Goal: Task Accomplishment & Management: Manage account settings

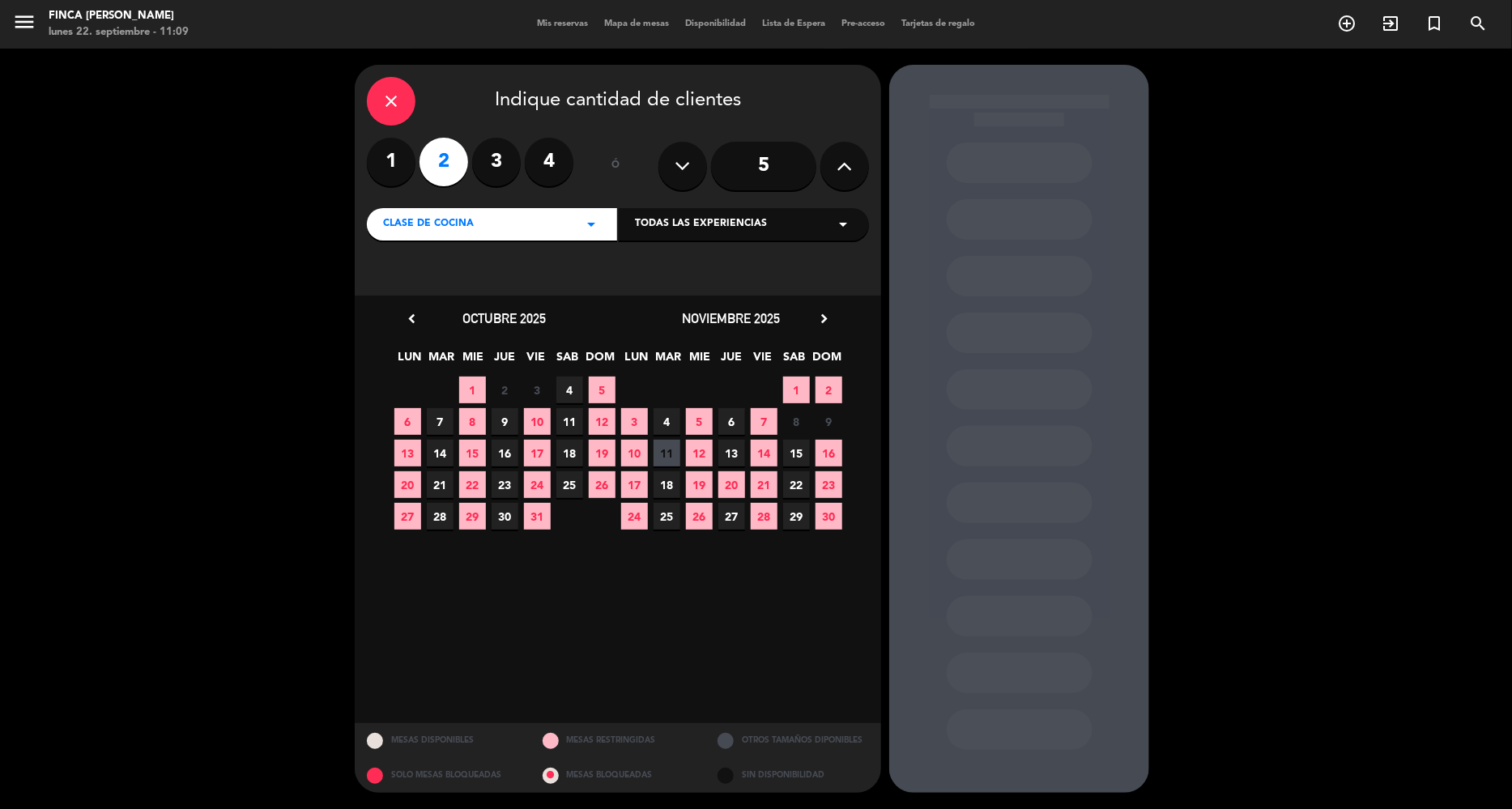
click at [1270, 754] on div "close Indique cantidad de clientes 1 2 3 4 ó 5 Clase de Cocina arrow_drop_down …" at bounding box center [756, 429] width 1512 height 760
click at [490, 221] on div "Clase de Cocina arrow_drop_down" at bounding box center [491, 224] width 250 height 33
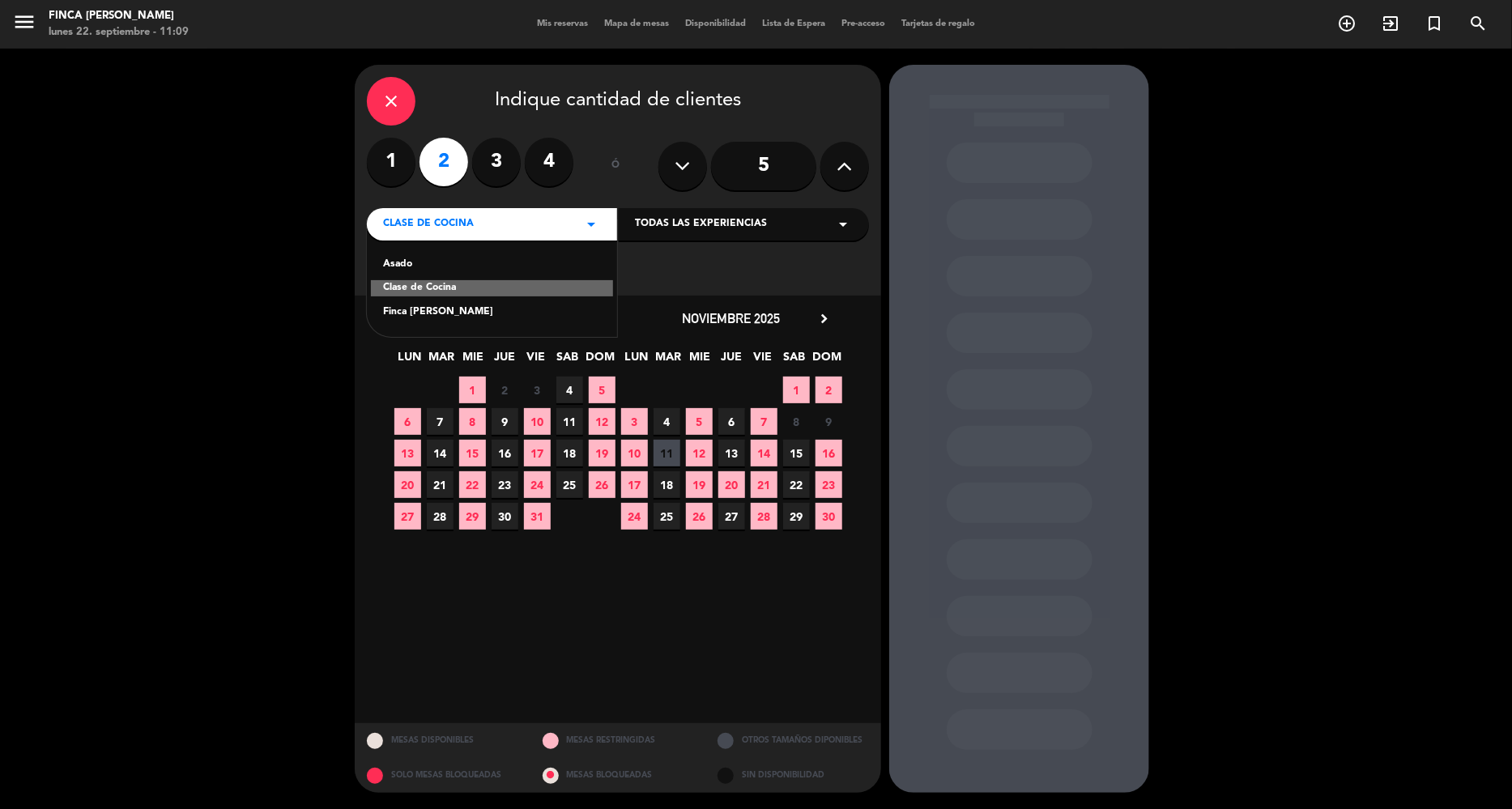
click at [470, 258] on div "Asado" at bounding box center [491, 264] width 217 height 16
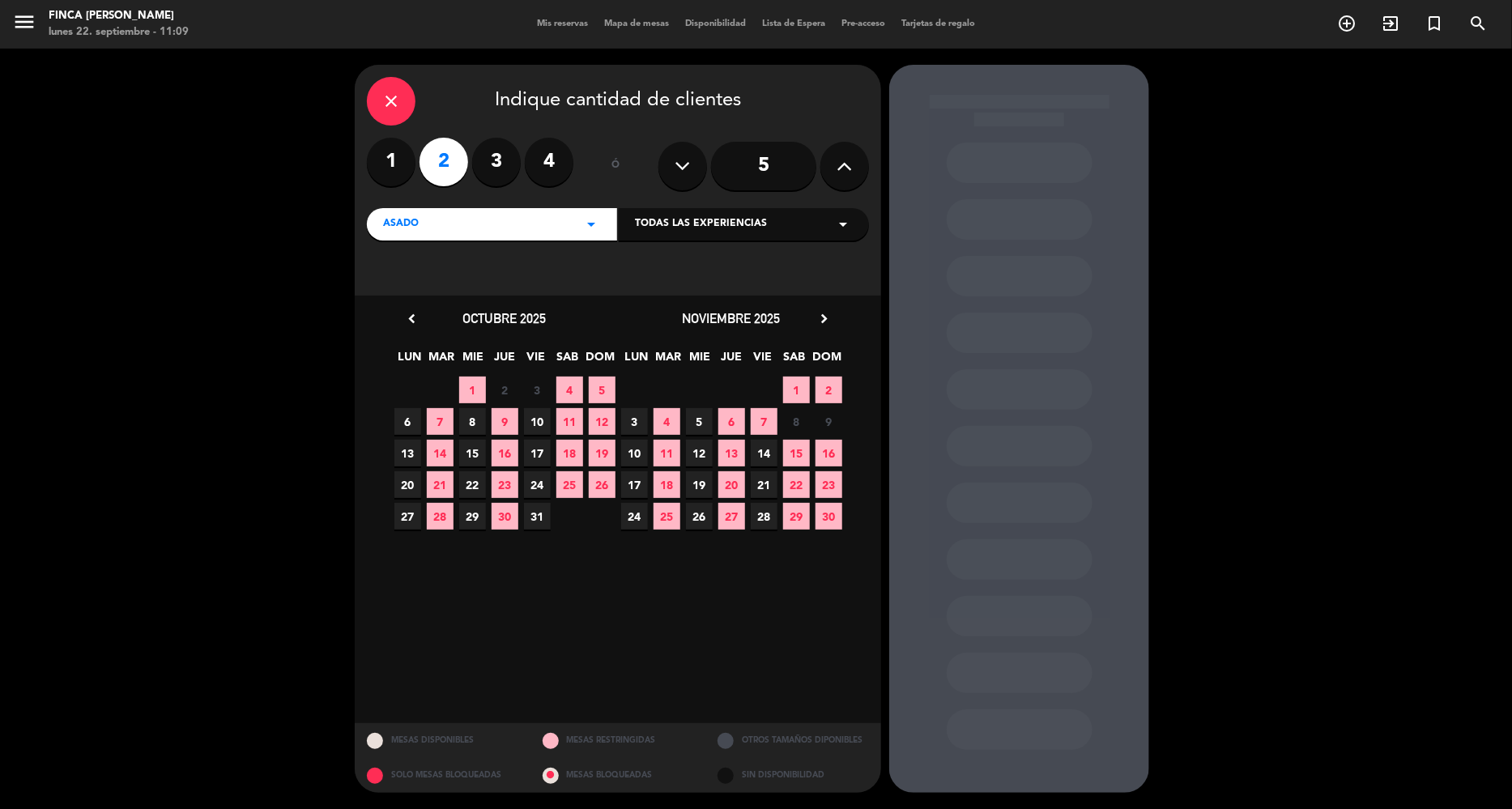
click at [783, 170] on input "5" at bounding box center [763, 166] width 105 height 49
click at [457, 160] on label "2" at bounding box center [443, 162] width 49 height 49
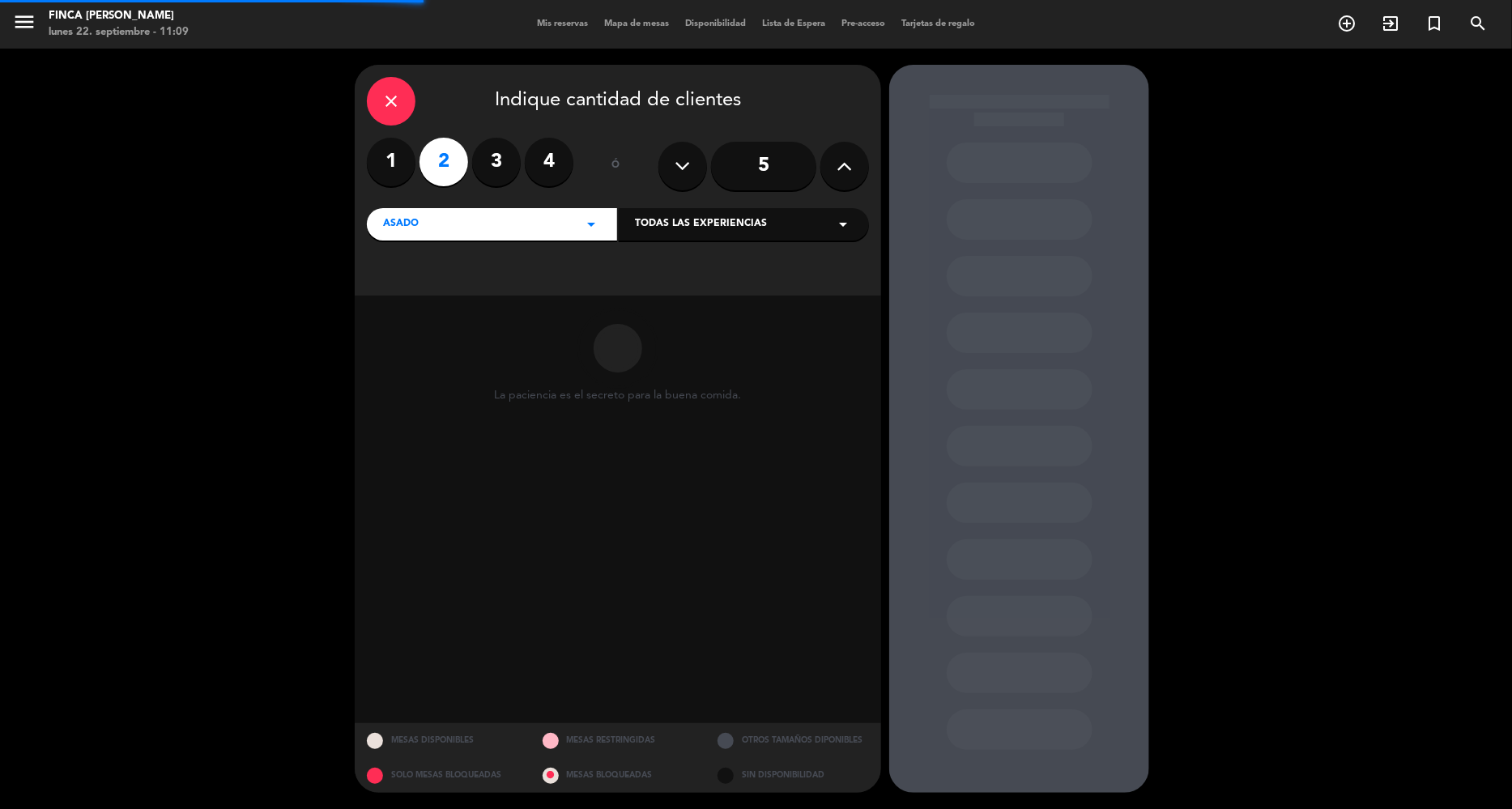
click at [695, 230] on span "Todas las experiencias" at bounding box center [701, 224] width 132 height 16
click at [711, 269] on div "A S A D O — A Real Argentinian Experience at [GEOGRAPHIC_DATA][PERSON_NAME]" at bounding box center [743, 264] width 217 height 16
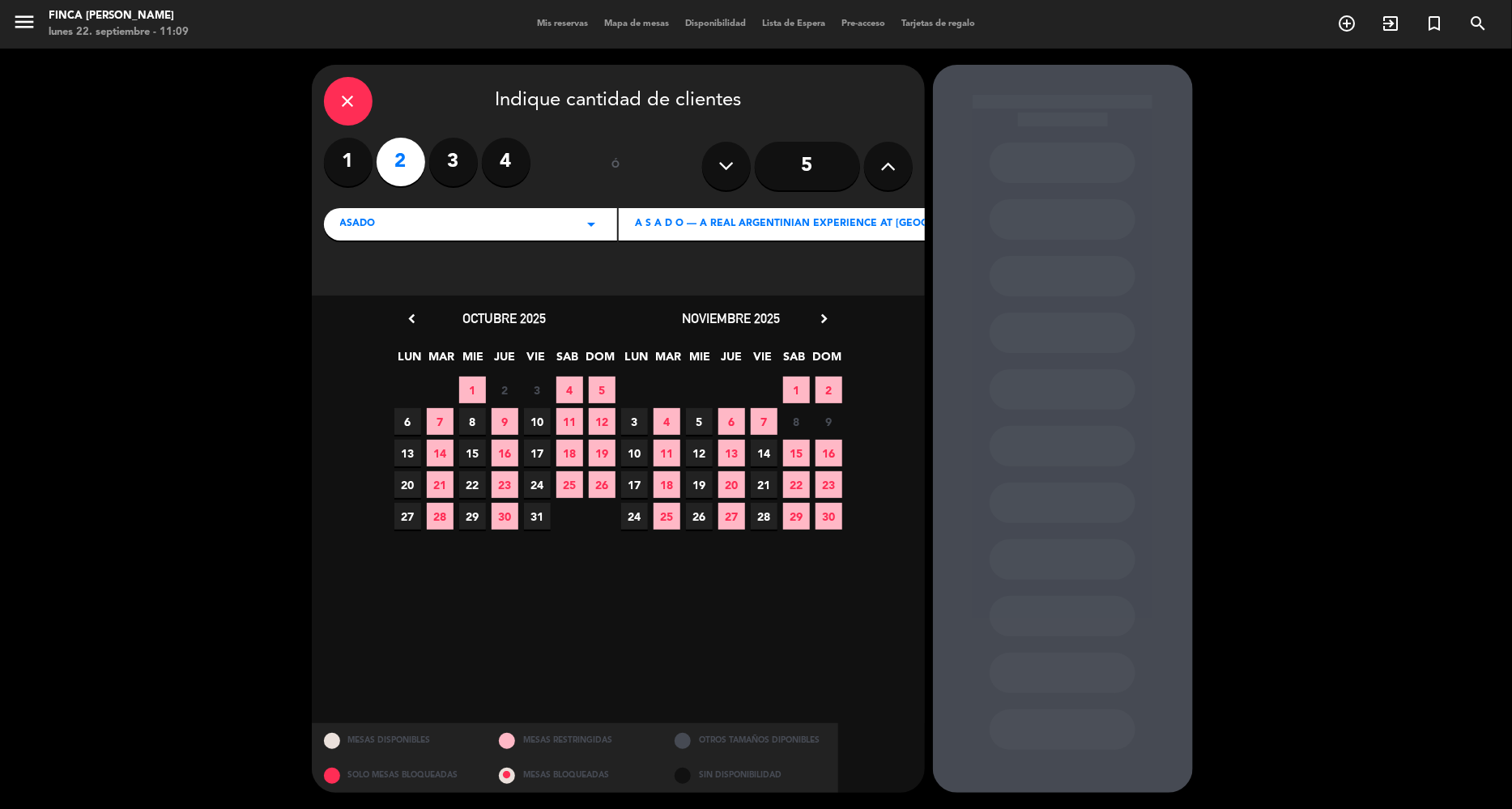
click at [695, 426] on span "5" at bounding box center [699, 421] width 27 height 27
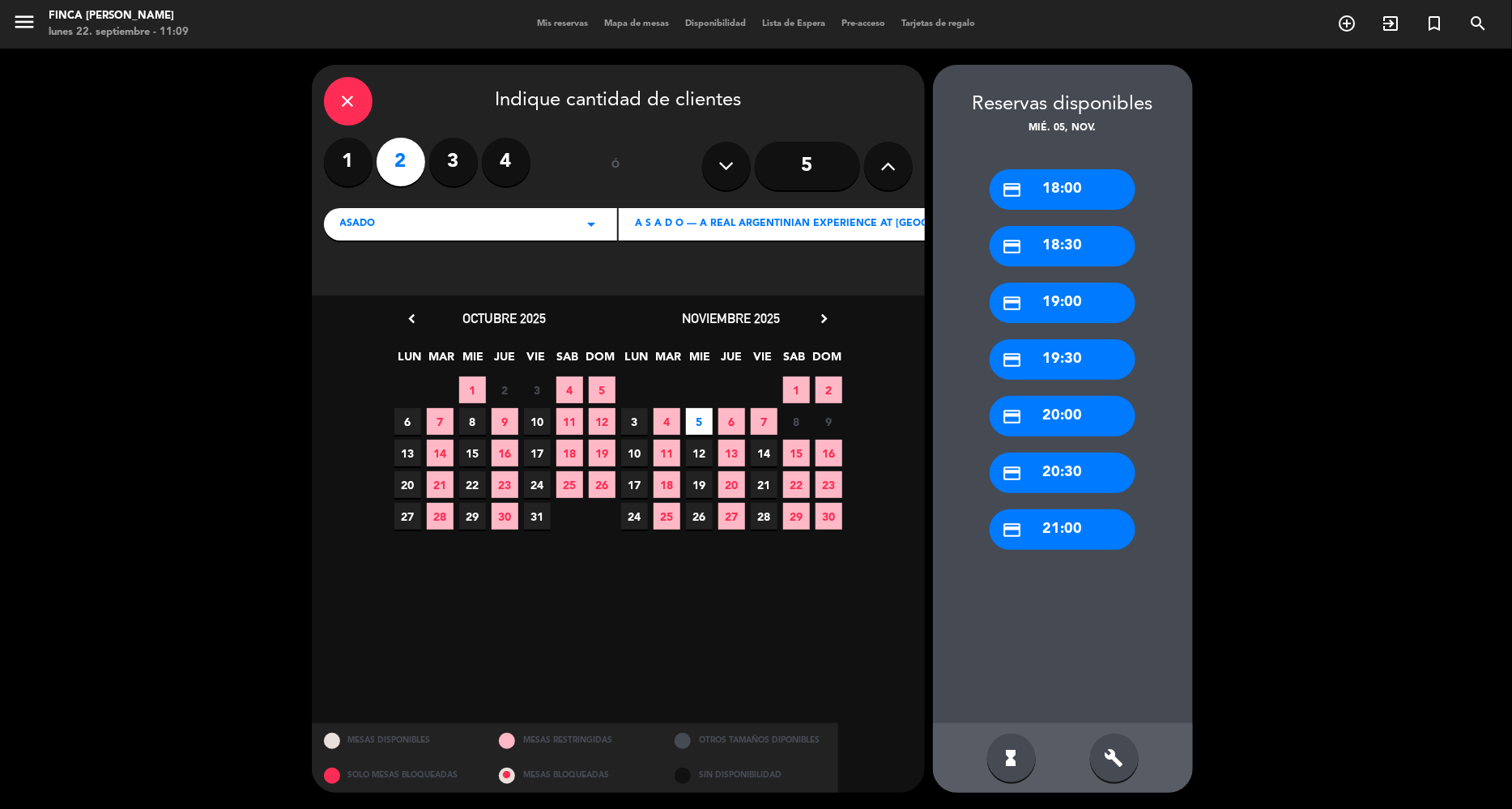
click at [1040, 410] on div "credit_card 20:00" at bounding box center [1062, 416] width 146 height 40
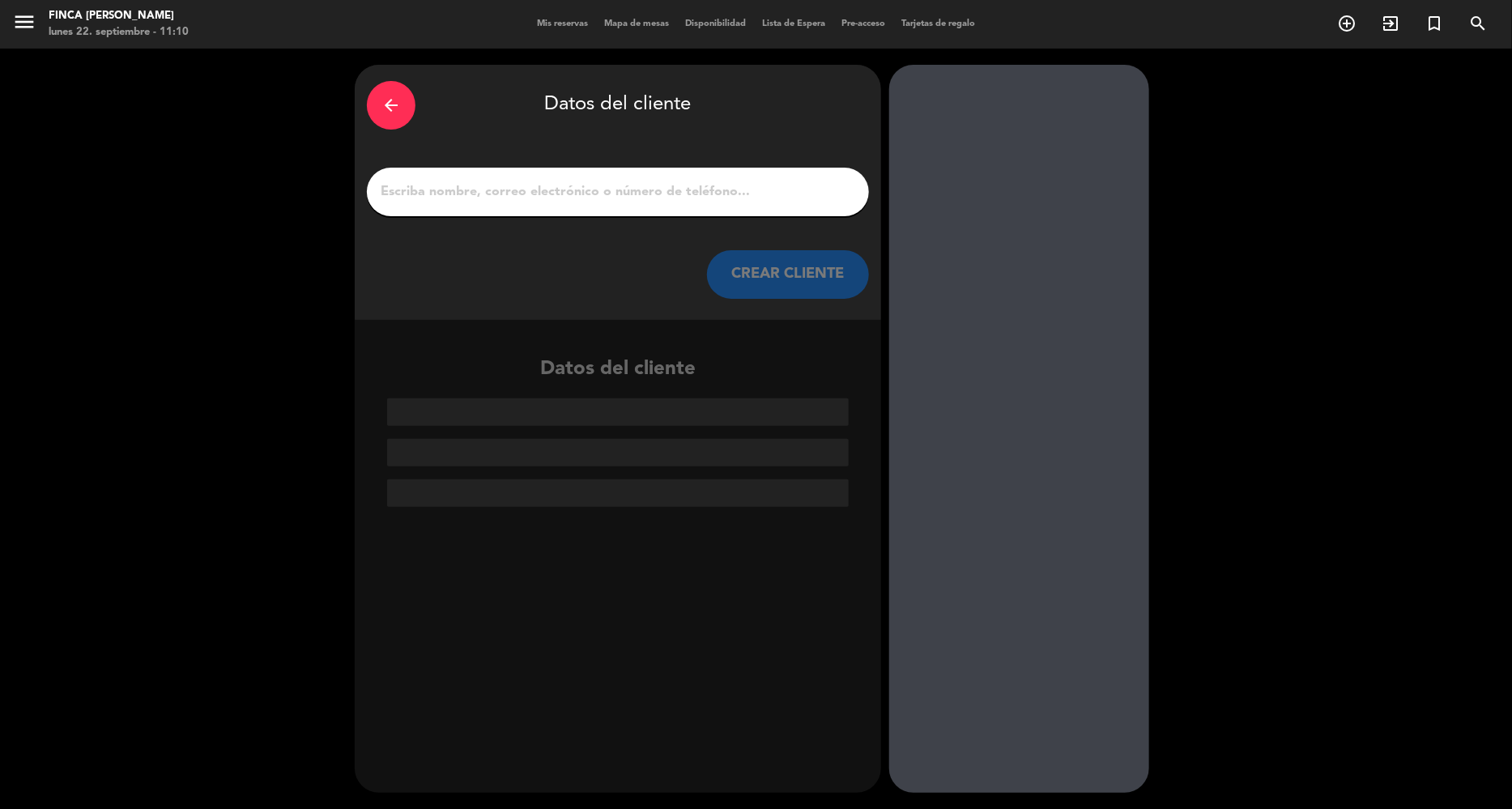
click at [542, 204] on div at bounding box center [618, 191] width 502 height 49
click at [540, 196] on input "1" at bounding box center [618, 192] width 478 height 23
paste input "Kitching Craigx 2"
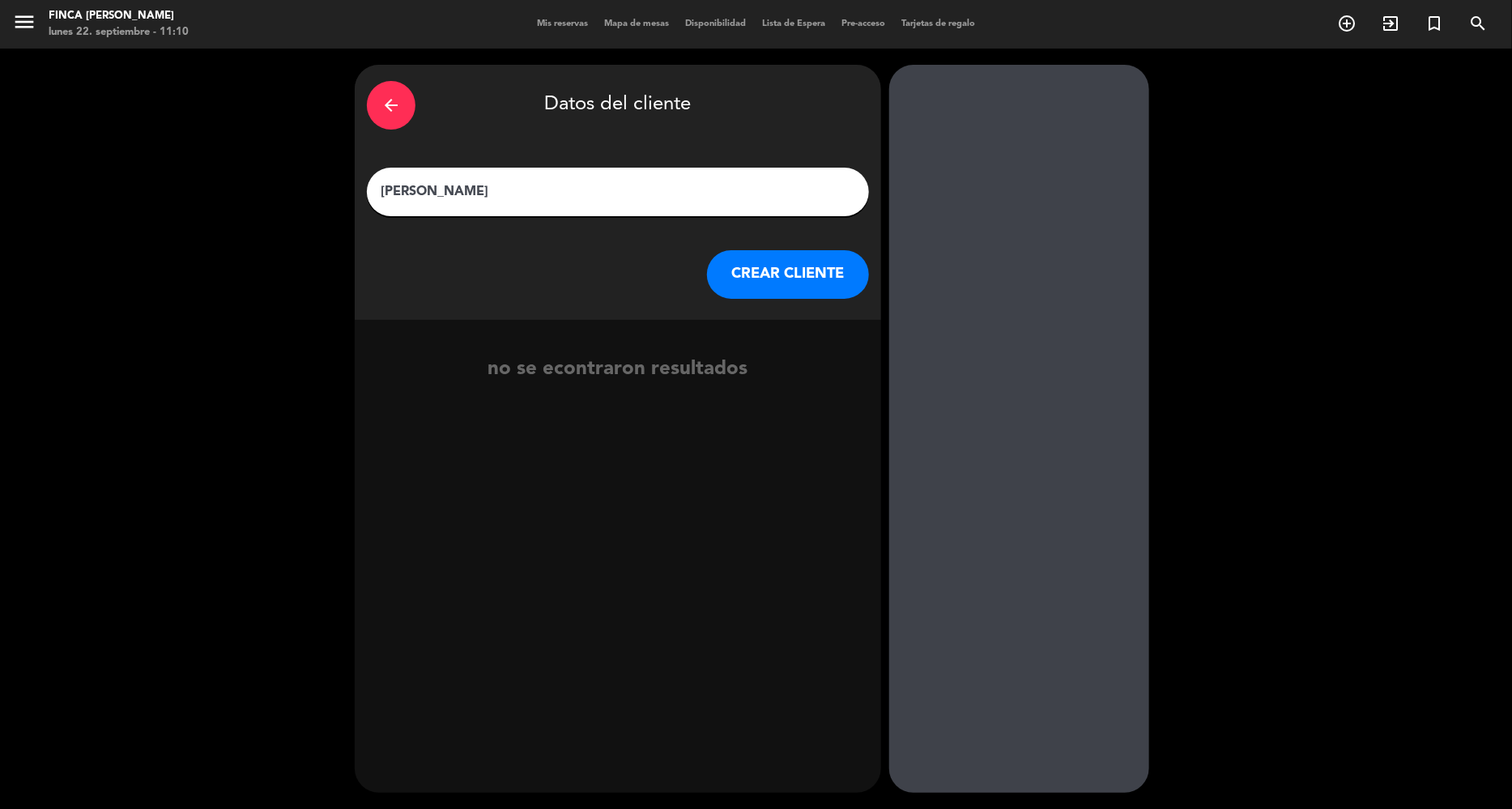
type input "[PERSON_NAME]"
click at [822, 291] on button "CREAR CLIENTE" at bounding box center [787, 274] width 162 height 49
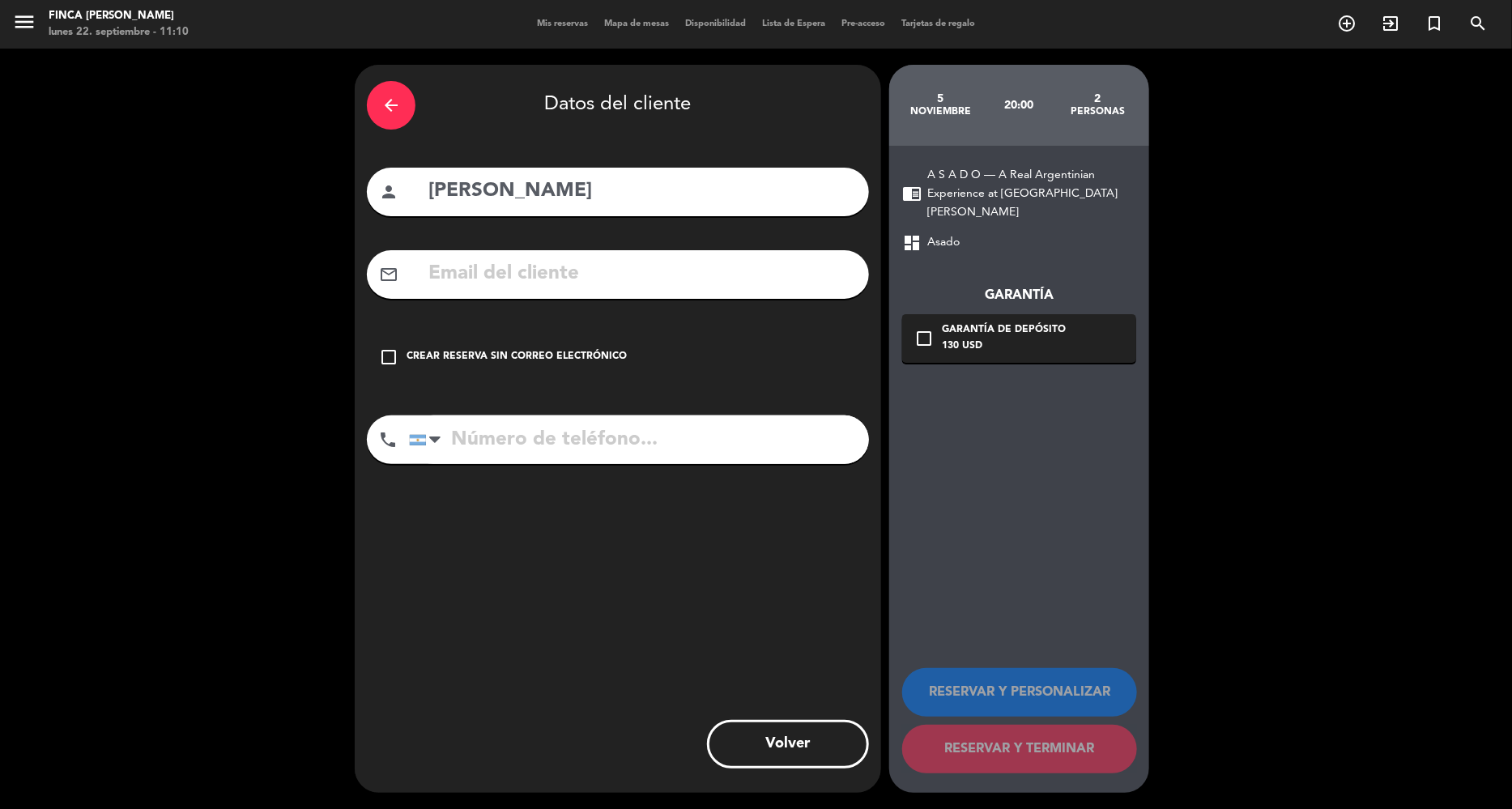
click at [575, 355] on div "Crear reserva sin correo electrónico" at bounding box center [516, 356] width 220 height 16
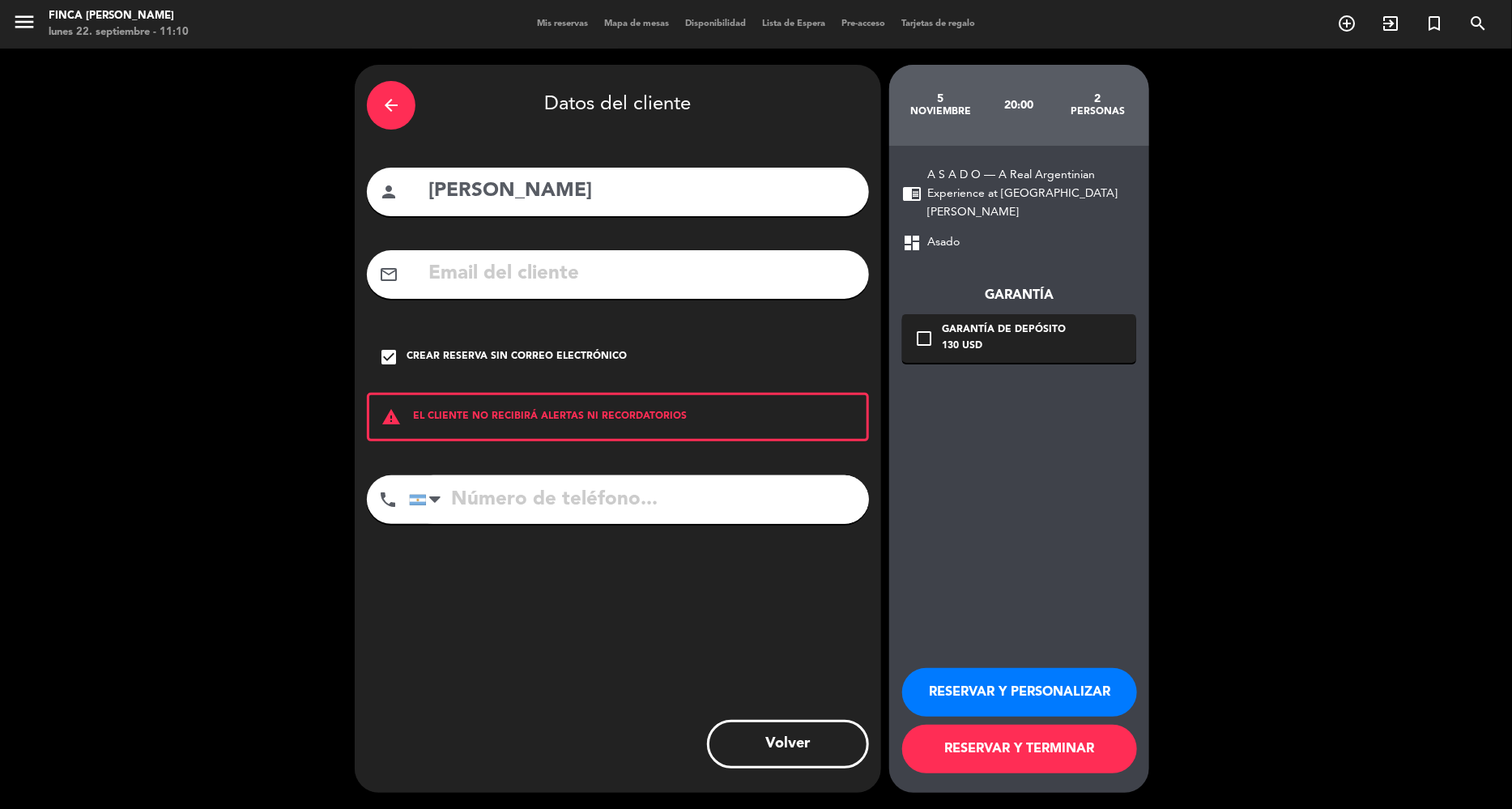
click at [1016, 688] on button "RESERVAR Y PERSONALIZAR" at bounding box center [1019, 692] width 235 height 49
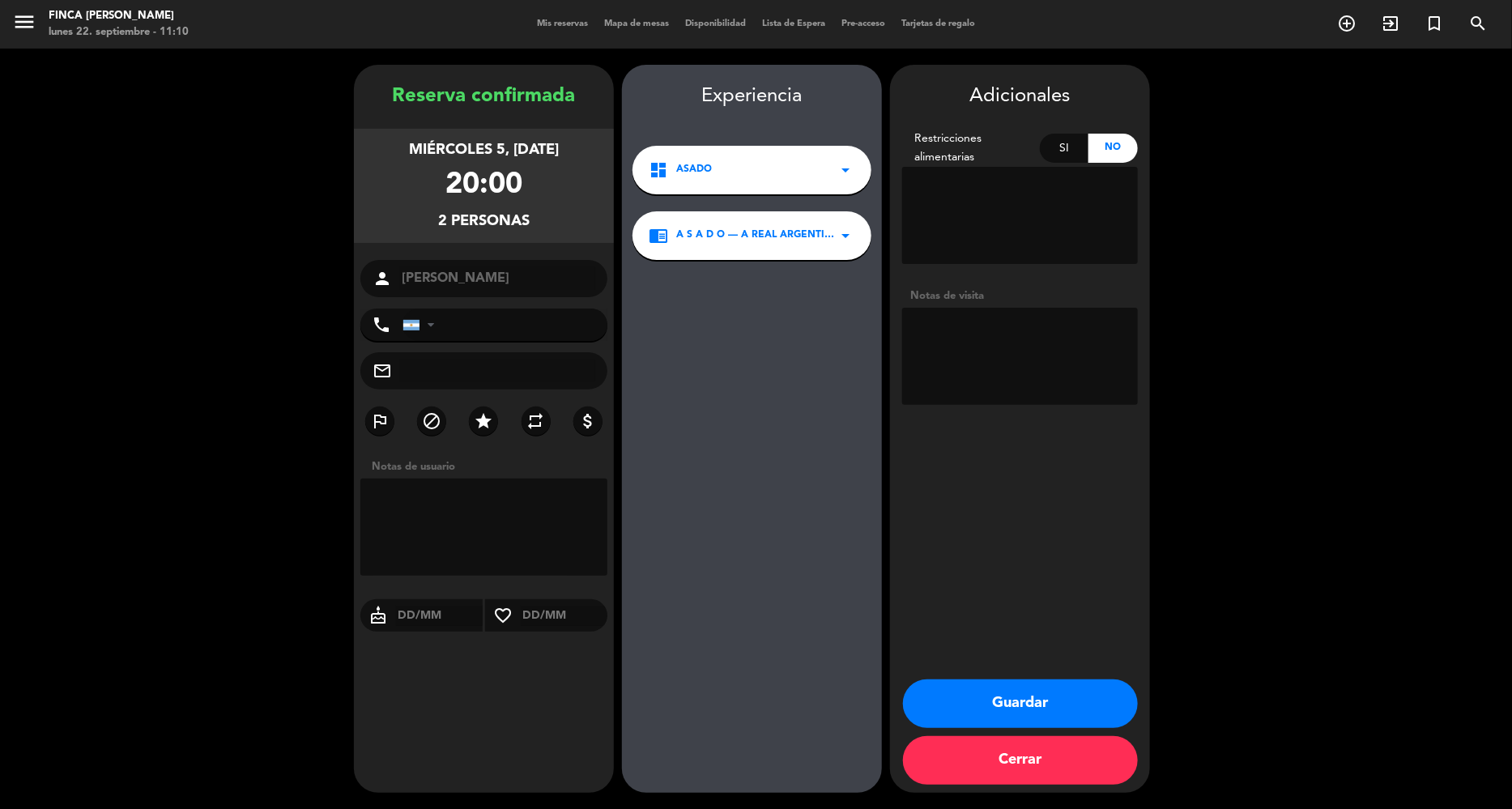
click at [485, 523] on textarea at bounding box center [484, 527] width 247 height 97
drag, startPoint x: 563, startPoint y: 525, endPoint x: 468, endPoint y: 524, distance: 95.0
click at [468, 524] on textarea at bounding box center [484, 527] width 247 height 97
paste textarea "[GEOGRAPHIC_DATA] Tours <[EMAIL_ADDRESS][DOMAIN_NAME]>"
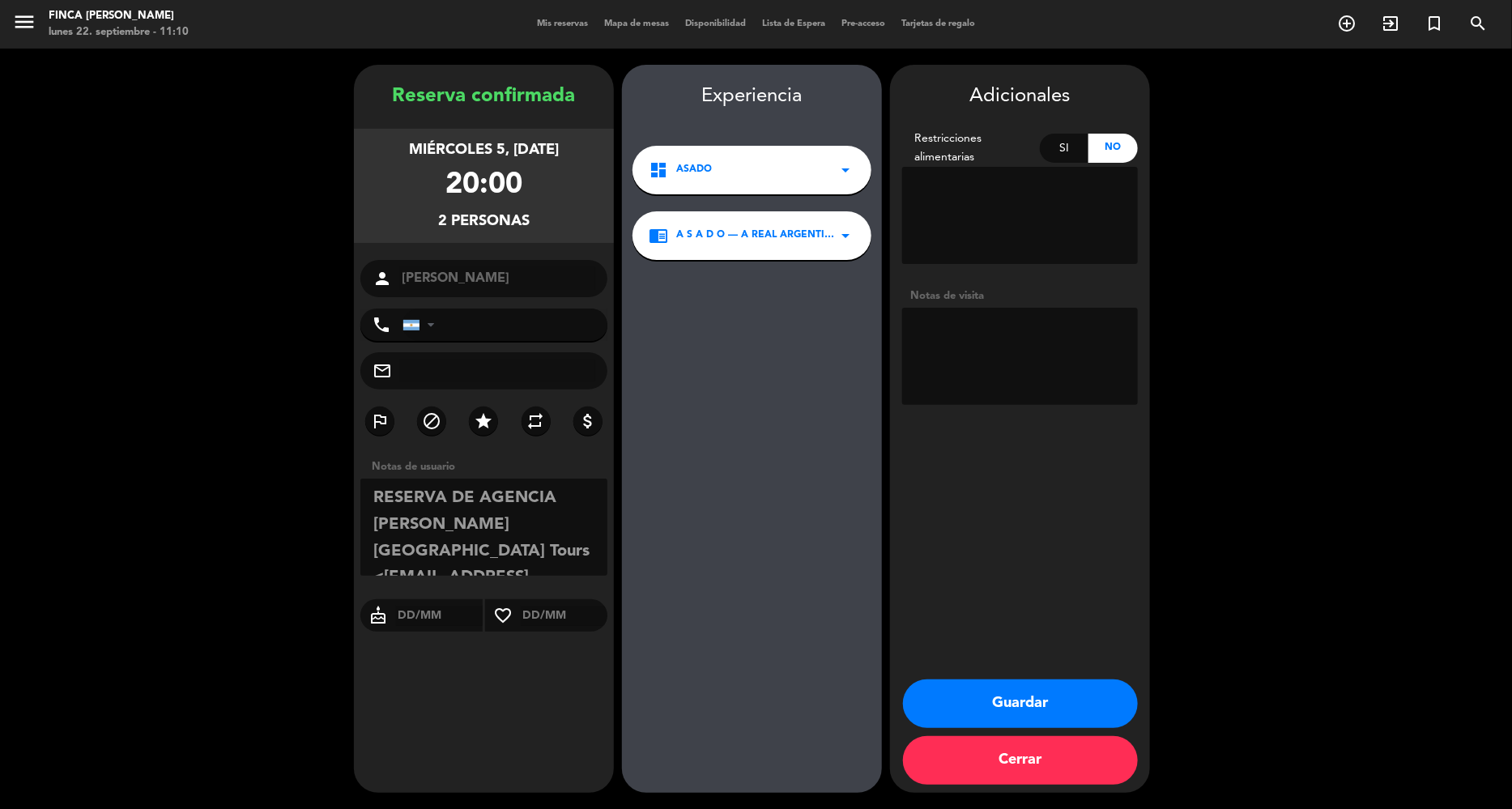
scroll to position [37, 0]
type textarea "RESERVA DE AGENCIA [PERSON_NAME] [GEOGRAPHIC_DATA] Tours <[EMAIL_ADDRESS][DOMAI…"
click at [1033, 705] on button "Guardar" at bounding box center [1020, 703] width 235 height 49
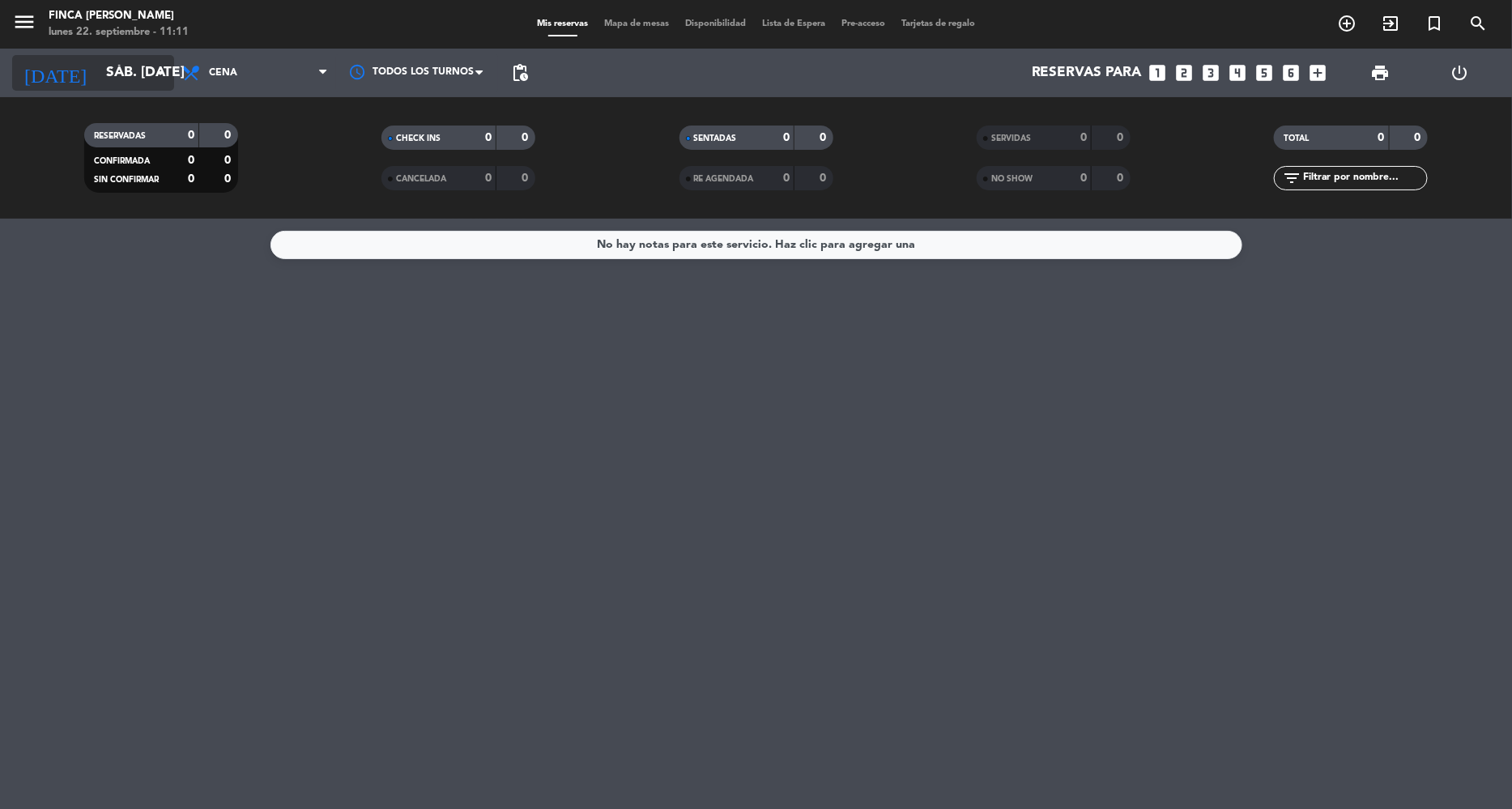
click at [118, 74] on input "sáb. [DATE]" at bounding box center [188, 73] width 180 height 33
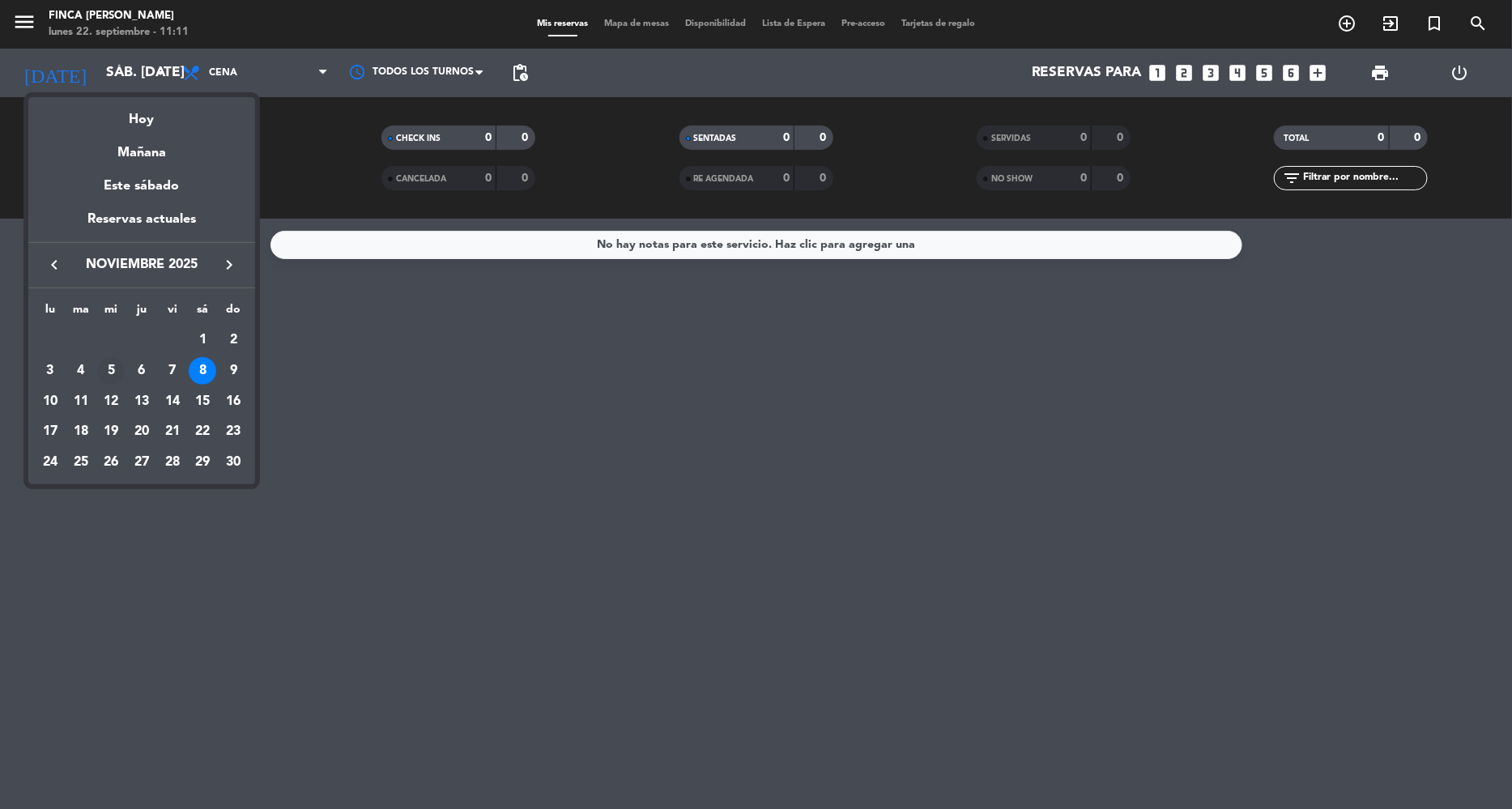
click at [118, 367] on div "5" at bounding box center [110, 371] width 28 height 28
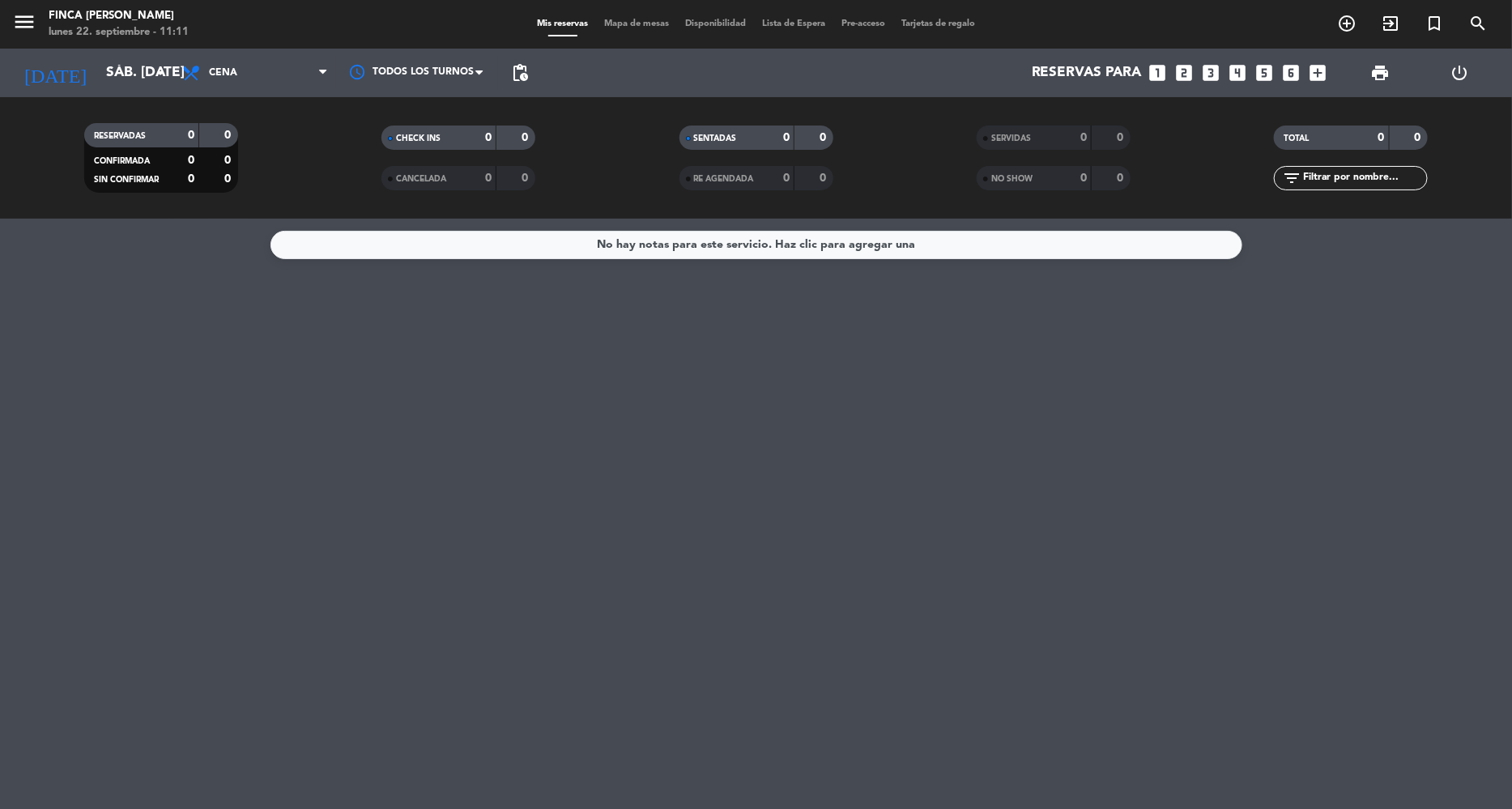
type input "mié. [DATE]"
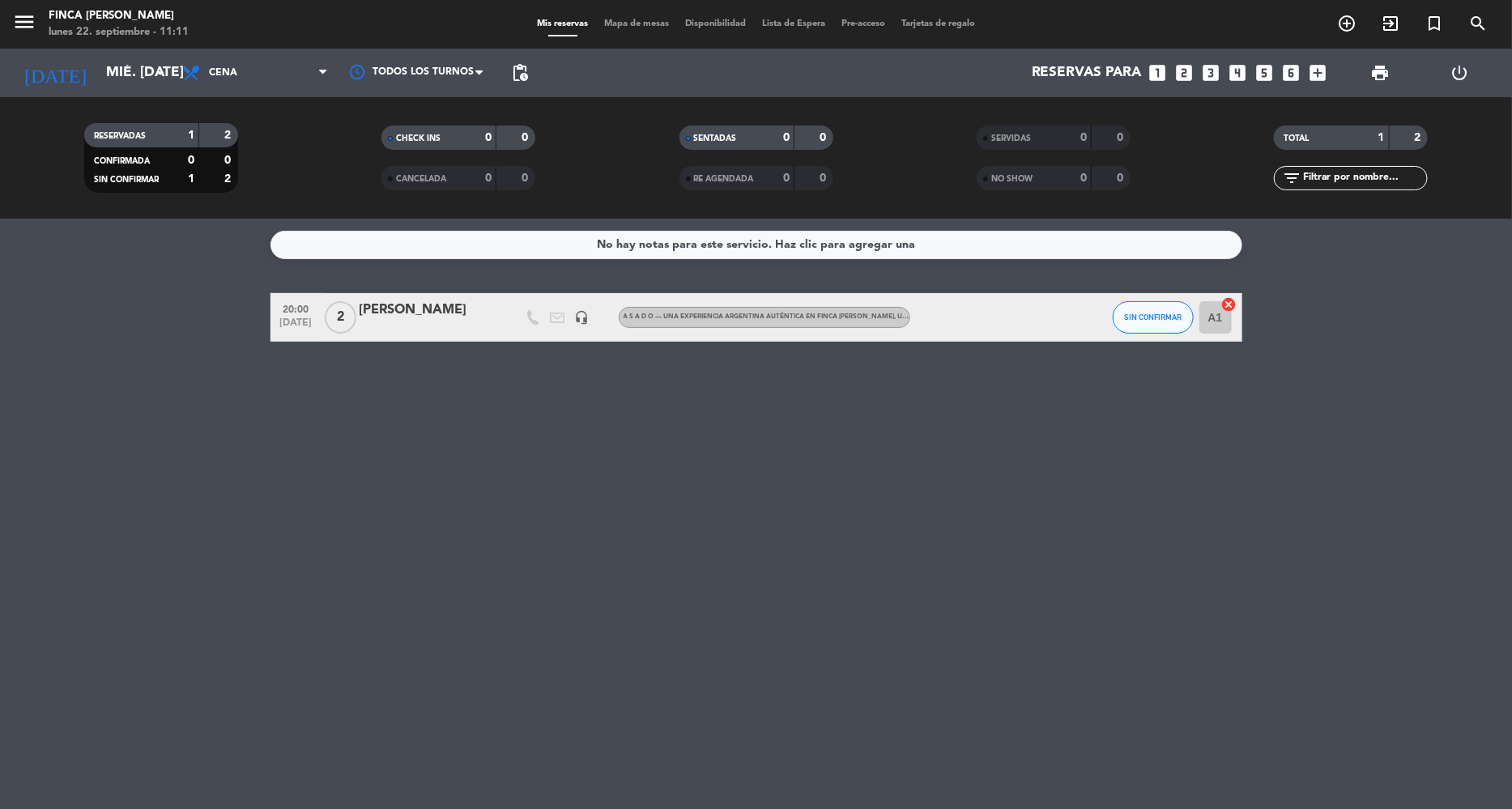
click at [365, 309] on div "[PERSON_NAME]" at bounding box center [428, 310] width 138 height 21
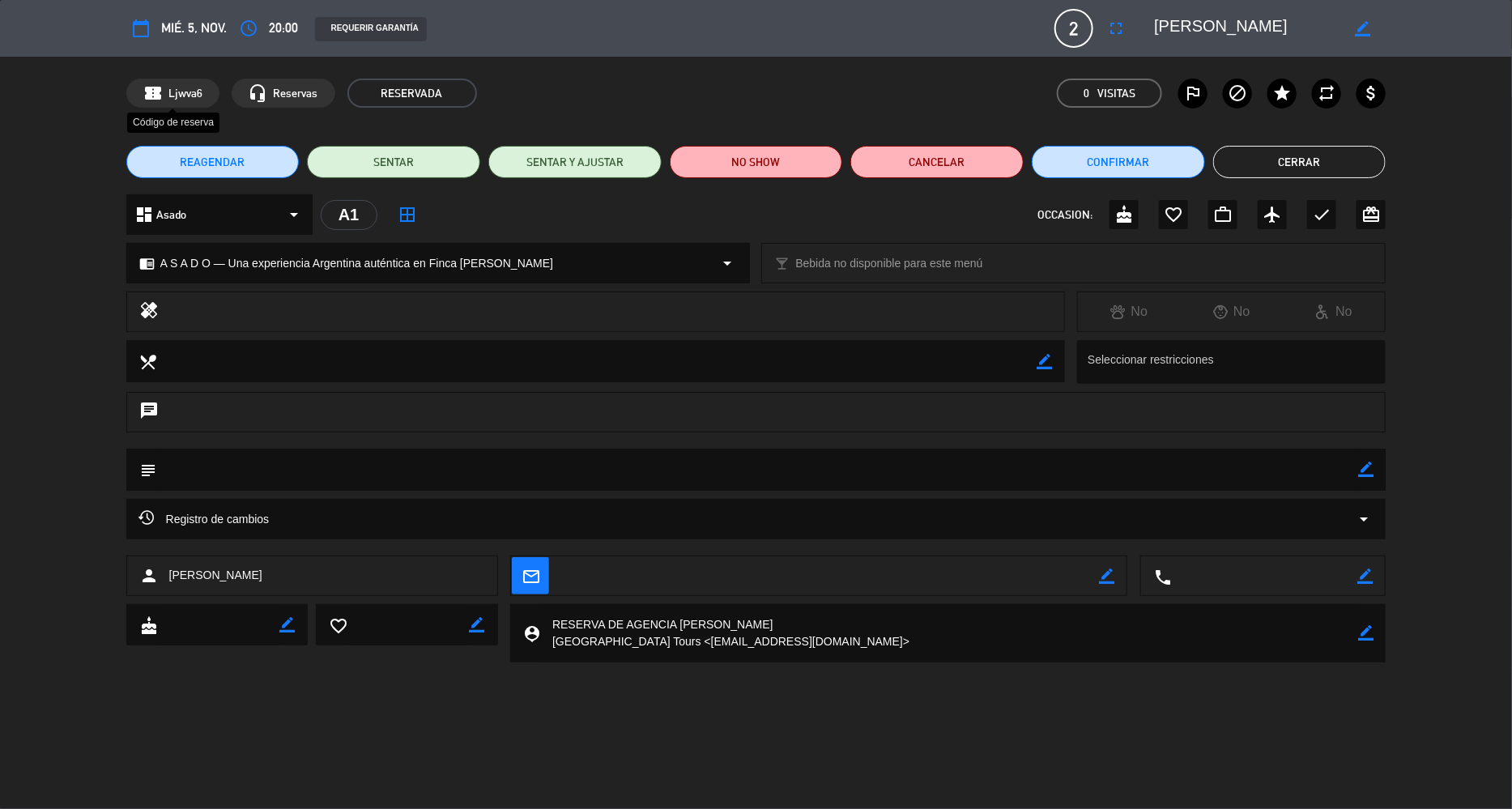
click at [169, 86] on span "Ljwva6" at bounding box center [186, 93] width 34 height 18
drag, startPoint x: 171, startPoint y: 90, endPoint x: 130, endPoint y: 101, distance: 42.4
click at [132, 101] on div "confirmation_number Ljwva6" at bounding box center [172, 93] width 93 height 29
drag, startPoint x: 169, startPoint y: 90, endPoint x: 202, endPoint y: 90, distance: 33.0
click at [202, 90] on div "confirmation_number Ljwva6" at bounding box center [172, 93] width 93 height 29
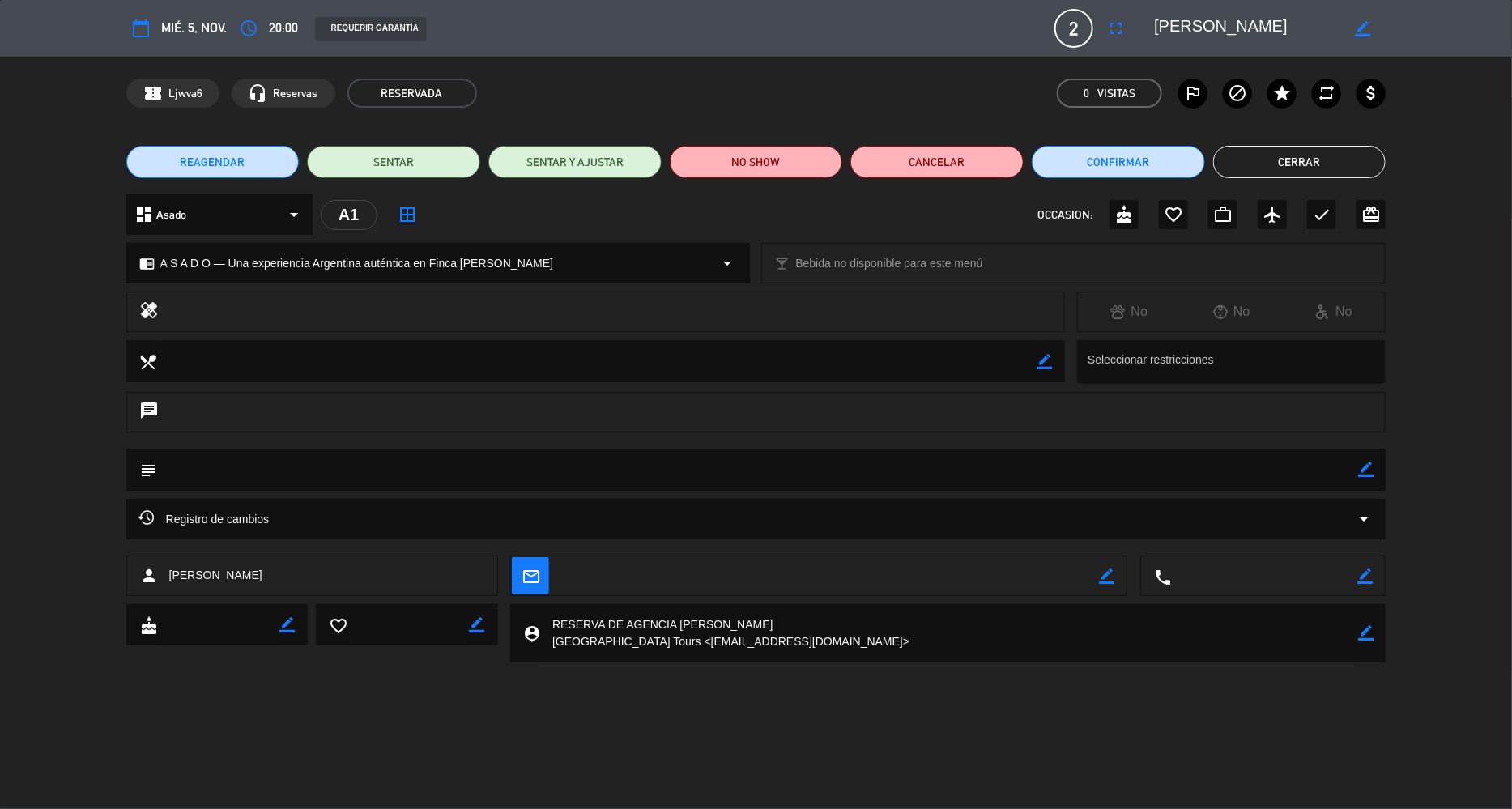
copy span "Ljwva6"
click at [1361, 22] on icon "border_color" at bounding box center [1363, 29] width 15 height 15
click at [1081, 28] on span "2" at bounding box center [1073, 28] width 39 height 39
click at [1121, 26] on icon "fullscreen" at bounding box center [1116, 28] width 19 height 19
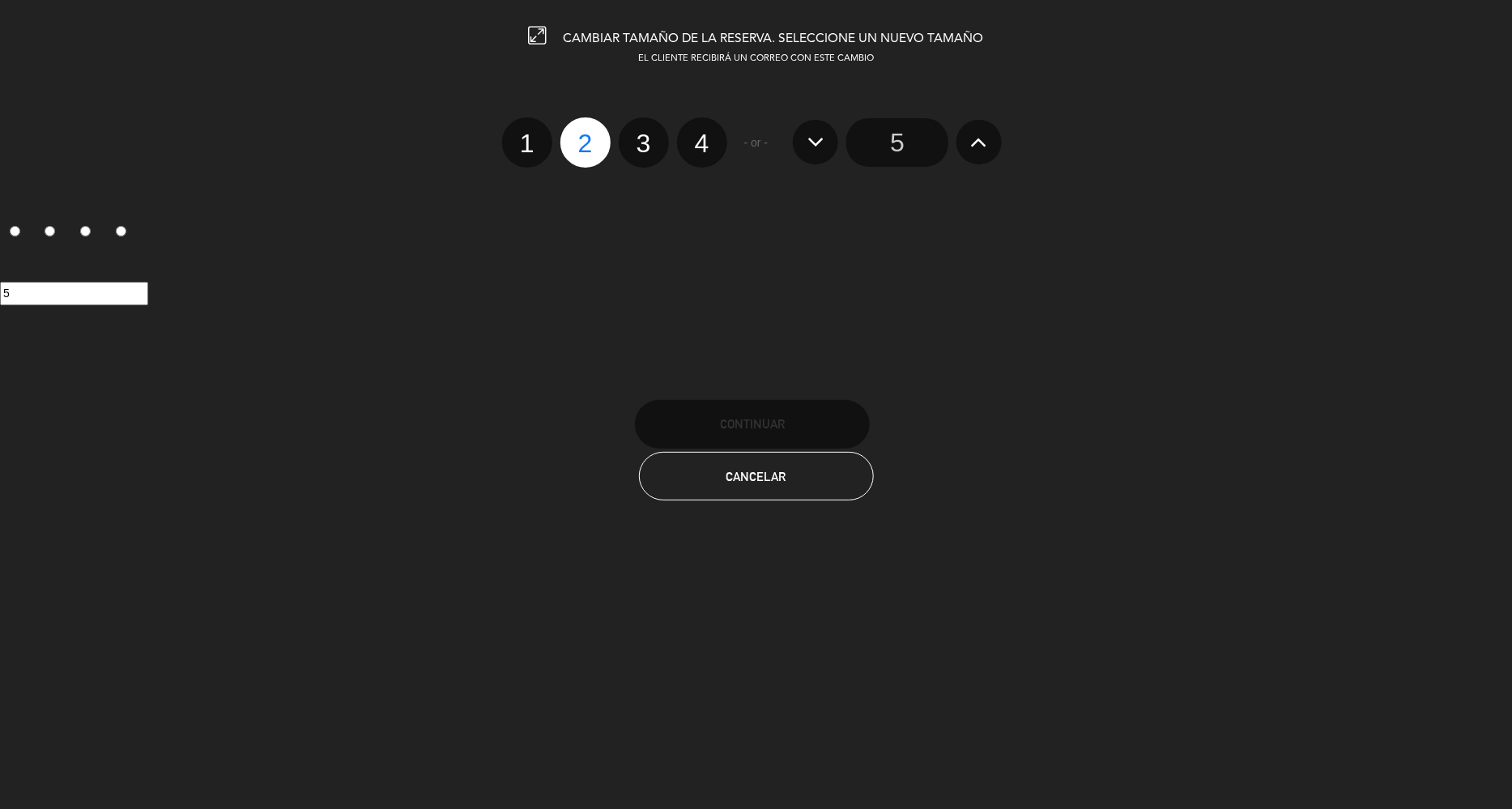
click at [703, 145] on label "4" at bounding box center [702, 143] width 50 height 50
click at [703, 134] on input "4" at bounding box center [699, 128] width 11 height 11
radio input "true"
radio input "false"
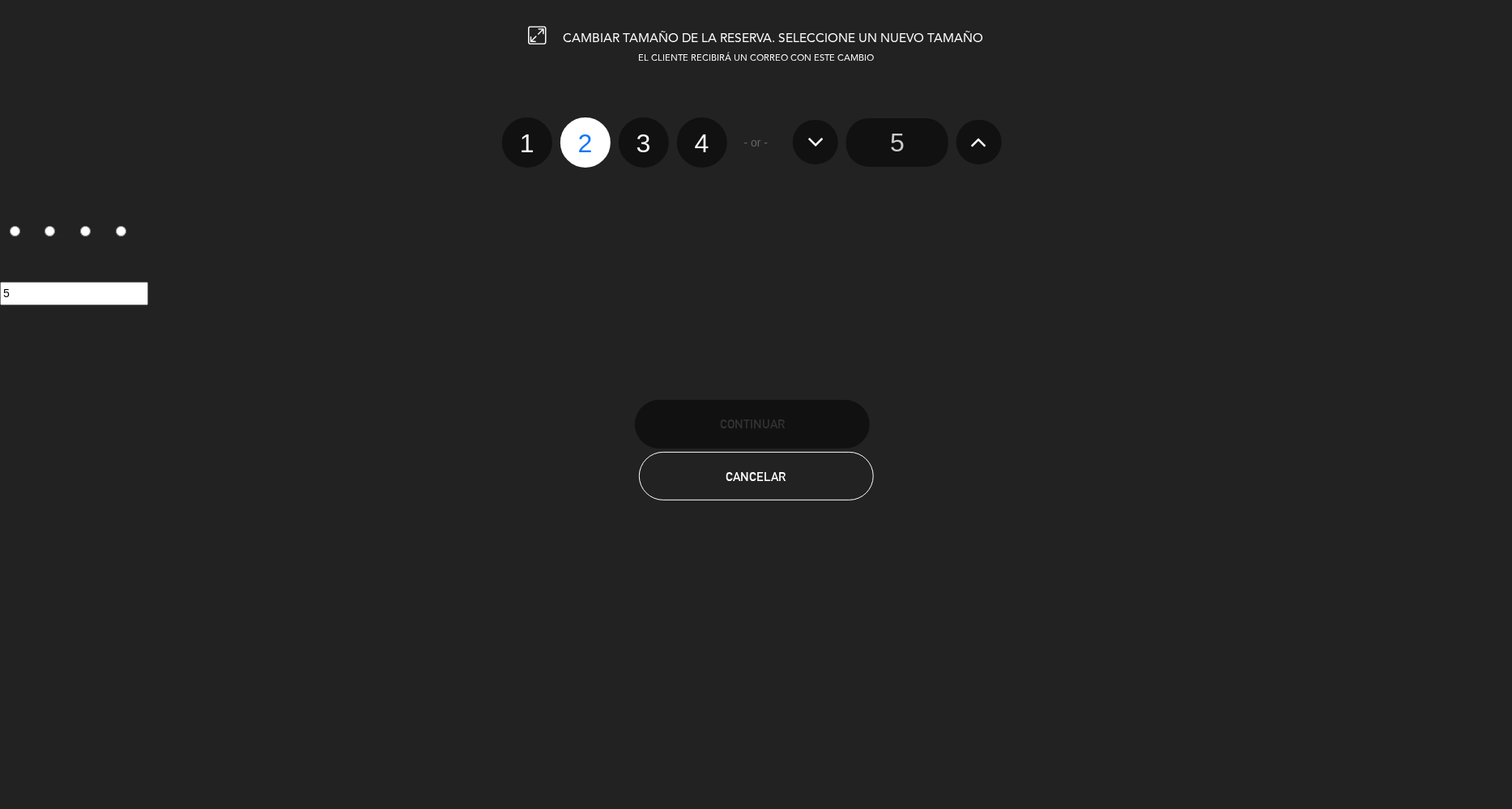
radio input "false"
radio input "true"
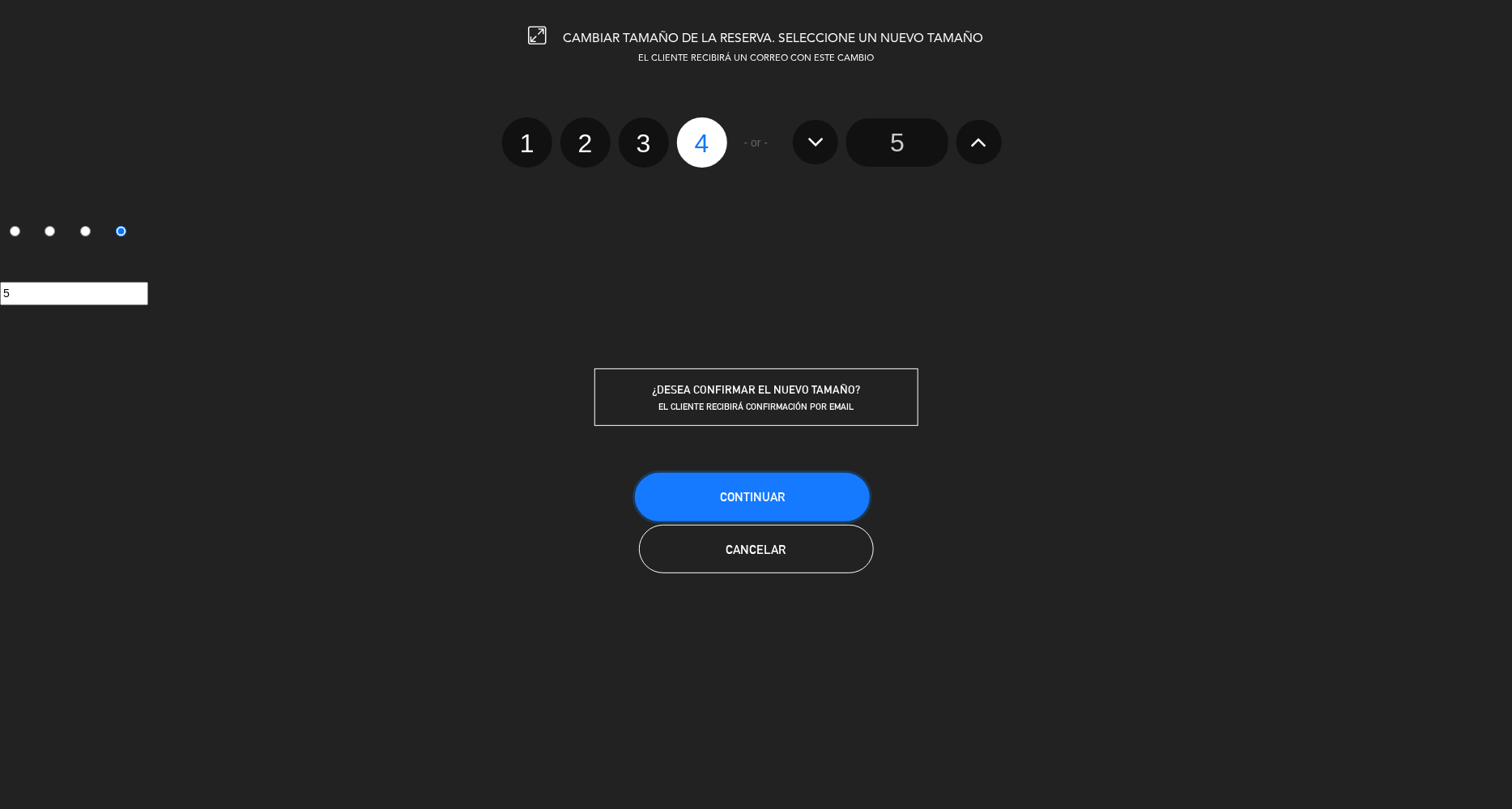
click at [787, 497] on button "Continuar" at bounding box center [752, 497] width 235 height 49
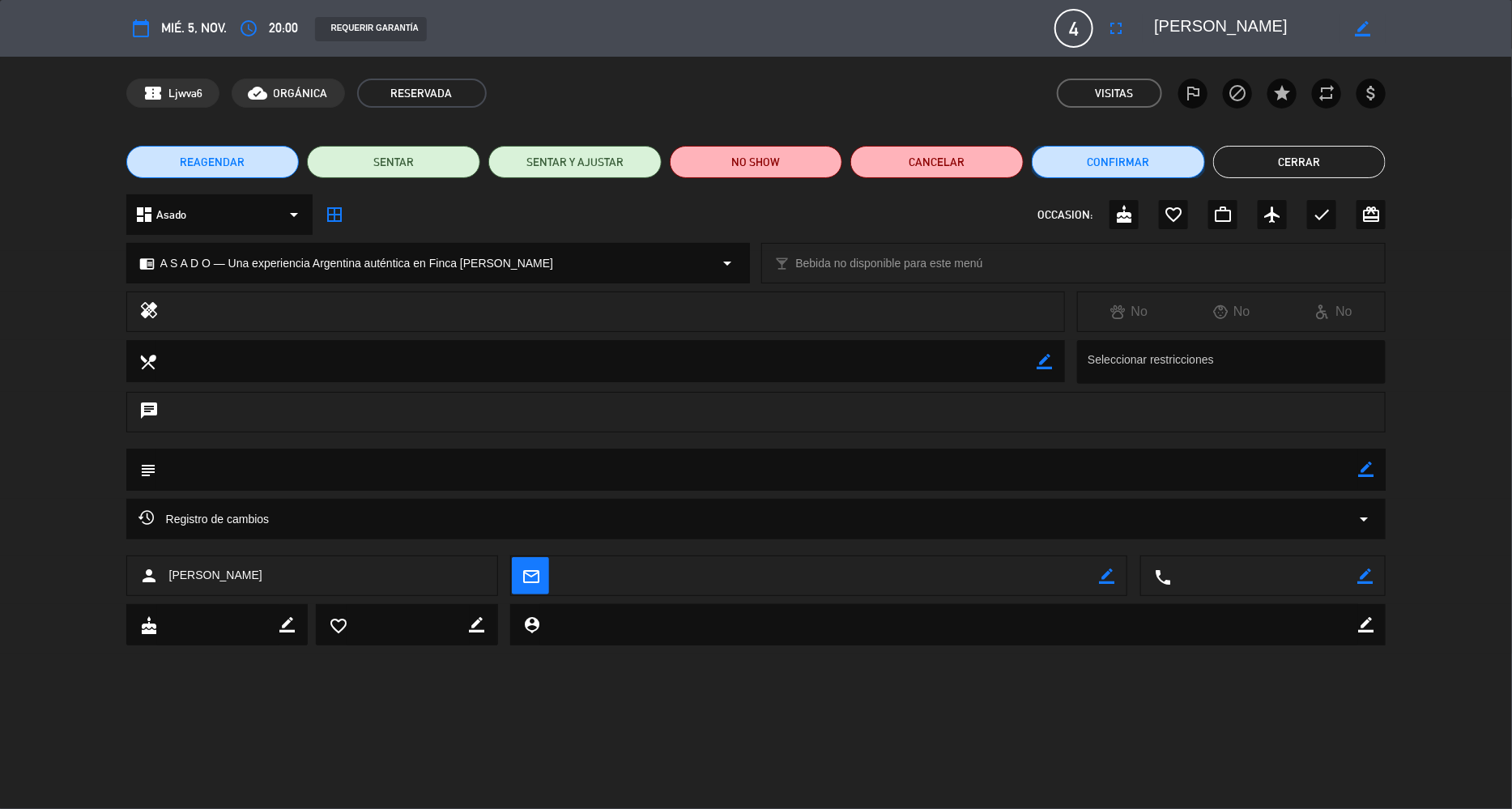
click at [1146, 164] on button "Confirmar" at bounding box center [1117, 162] width 173 height 33
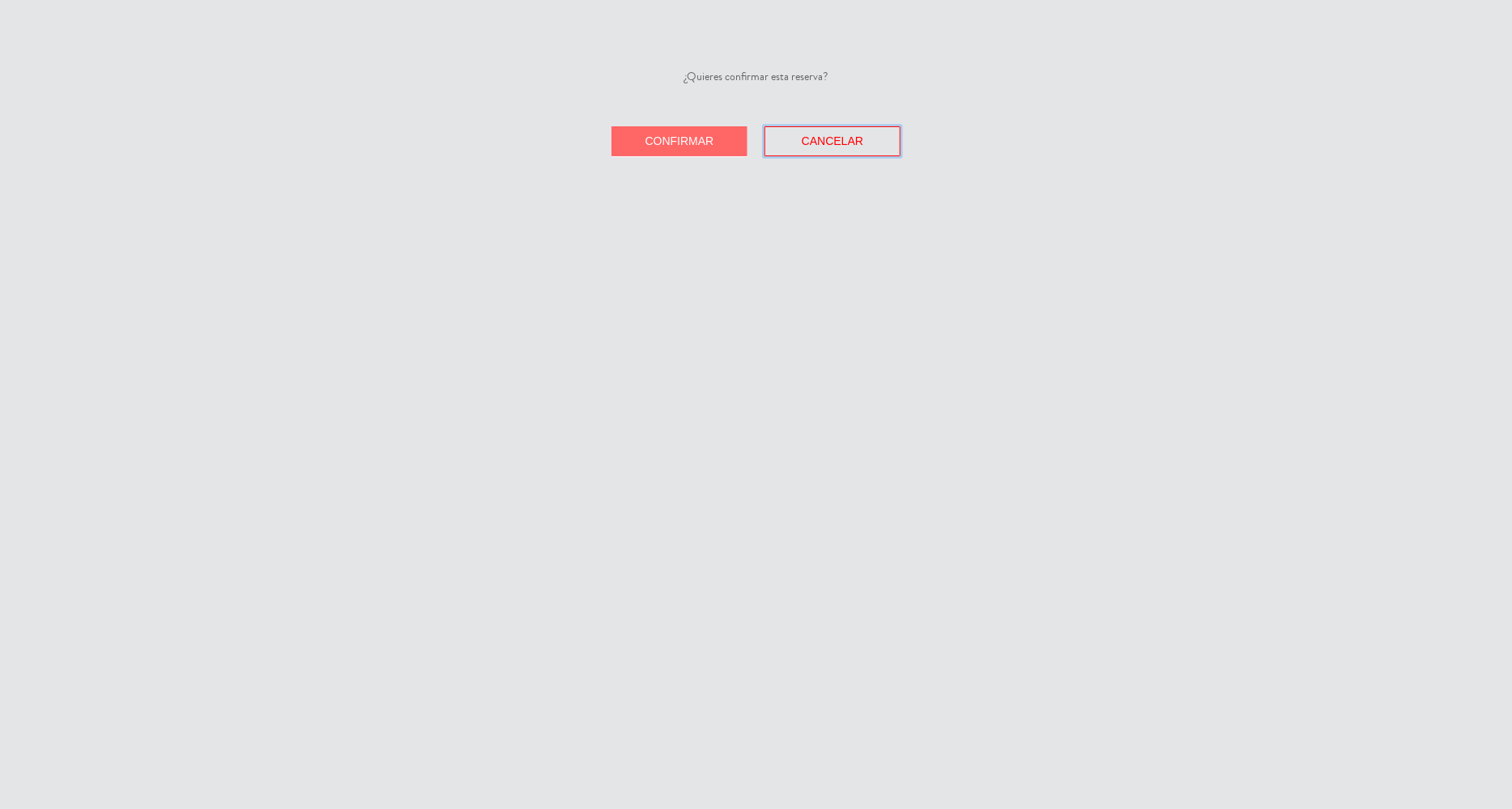
click at [814, 128] on button "Cancelar" at bounding box center [832, 141] width 136 height 30
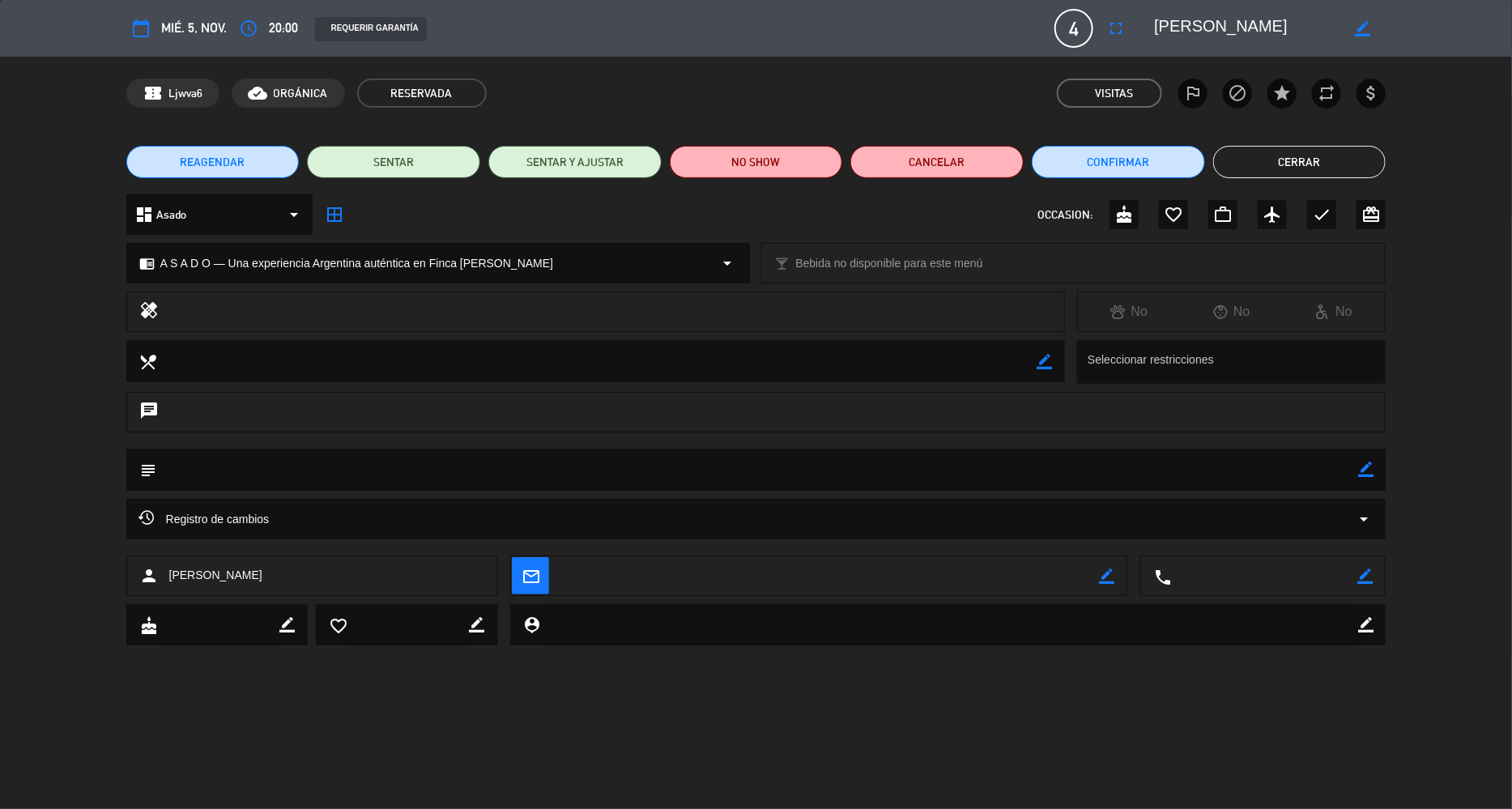
click at [1282, 167] on button "Cerrar" at bounding box center [1299, 162] width 173 height 33
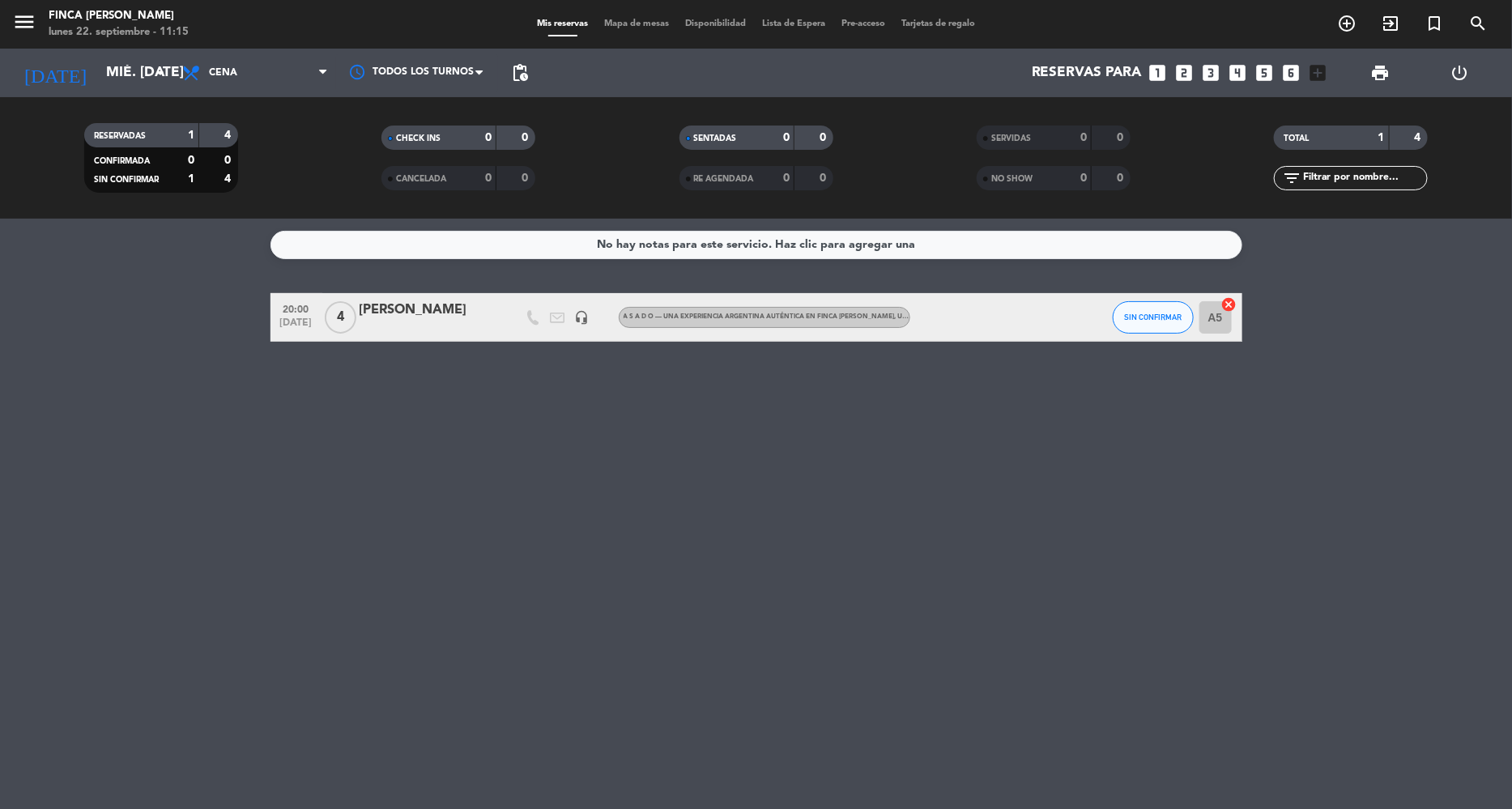
click at [469, 310] on div "[PERSON_NAME]" at bounding box center [428, 310] width 138 height 21
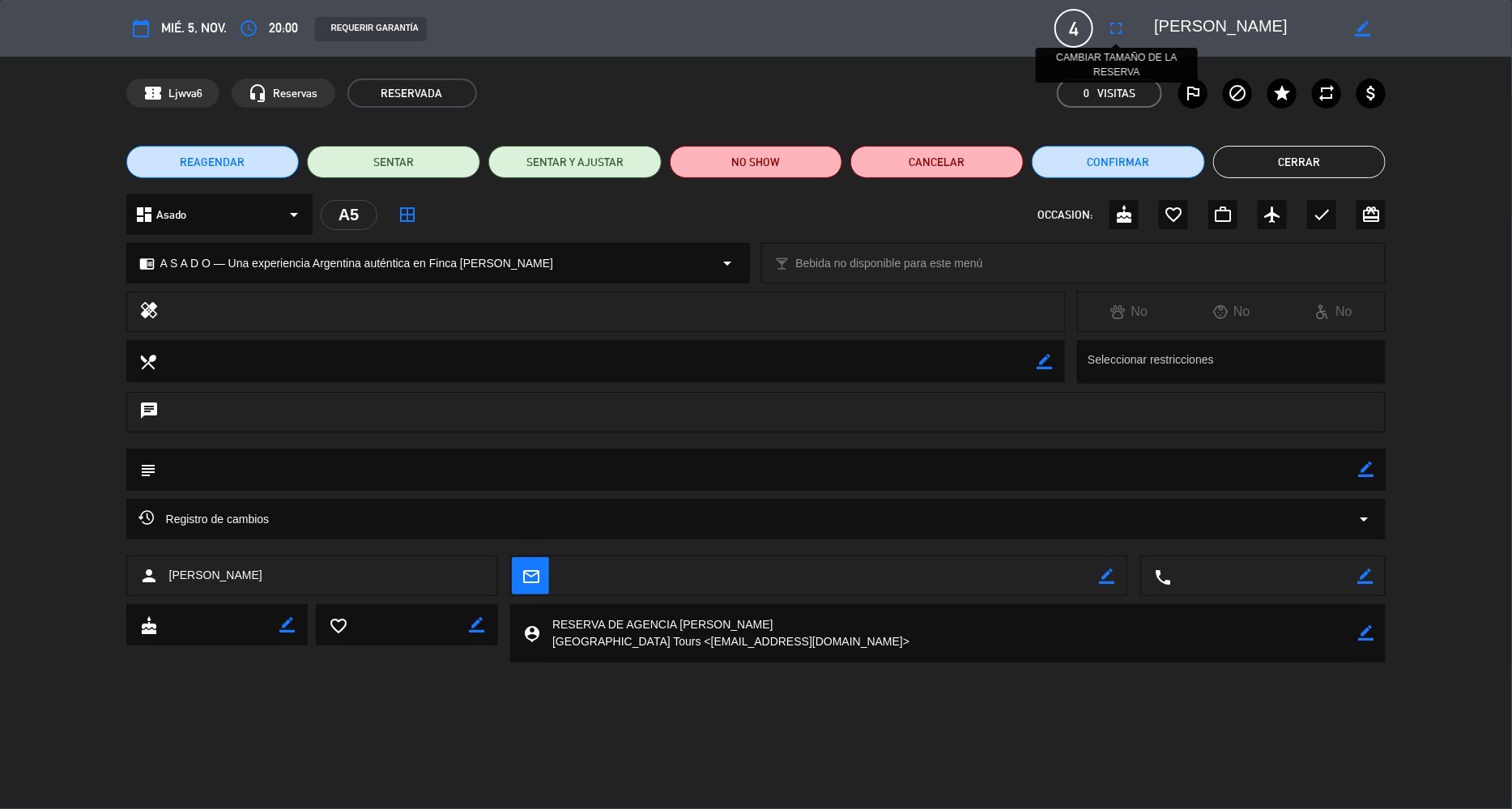
click at [1114, 25] on icon "fullscreen" at bounding box center [1116, 28] width 19 height 19
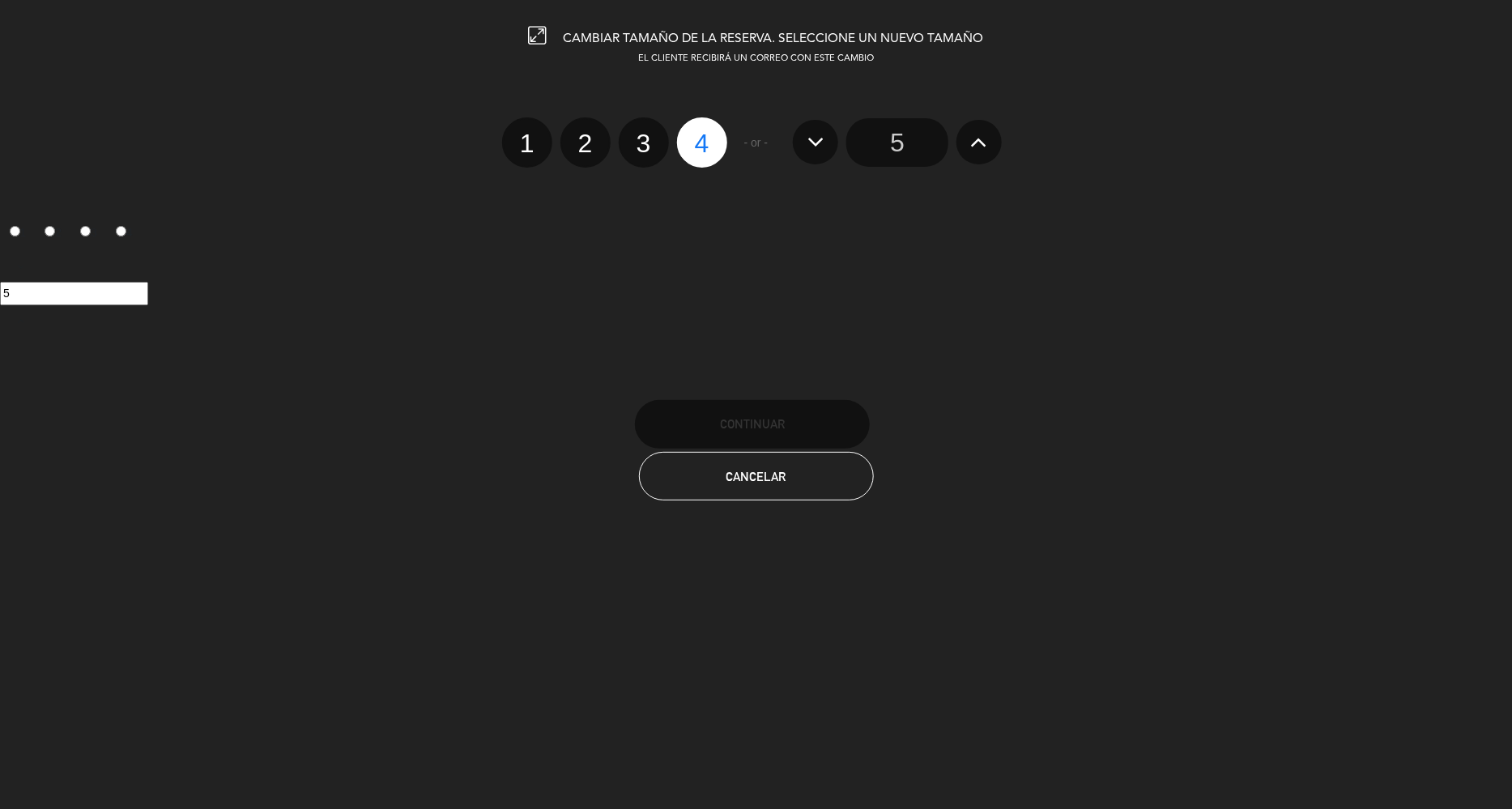
click at [575, 143] on label "2" at bounding box center [585, 143] width 50 height 50
click at [578, 134] on input "2" at bounding box center [583, 128] width 11 height 11
radio input "true"
radio input "false"
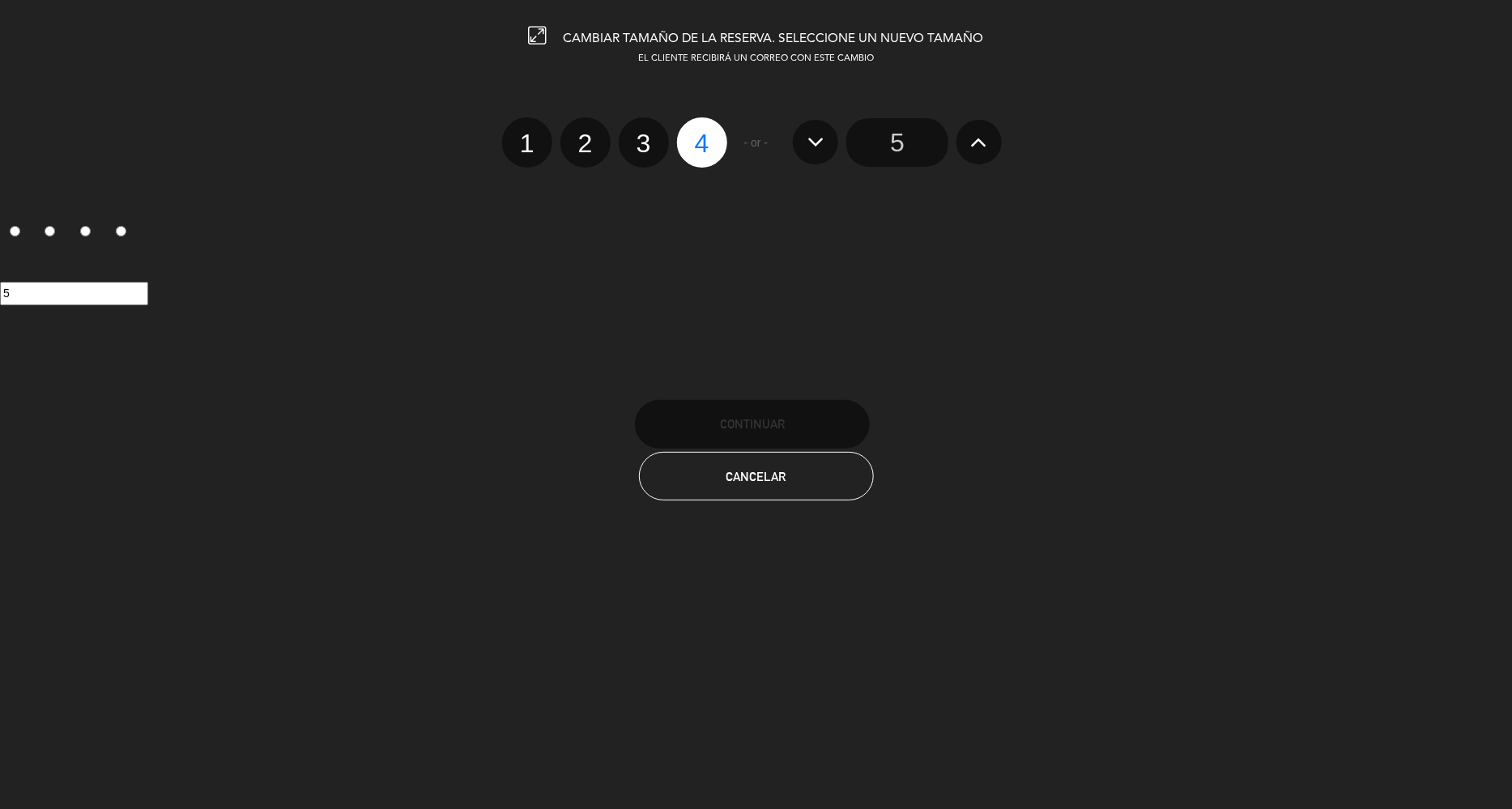
radio input "false"
radio input "true"
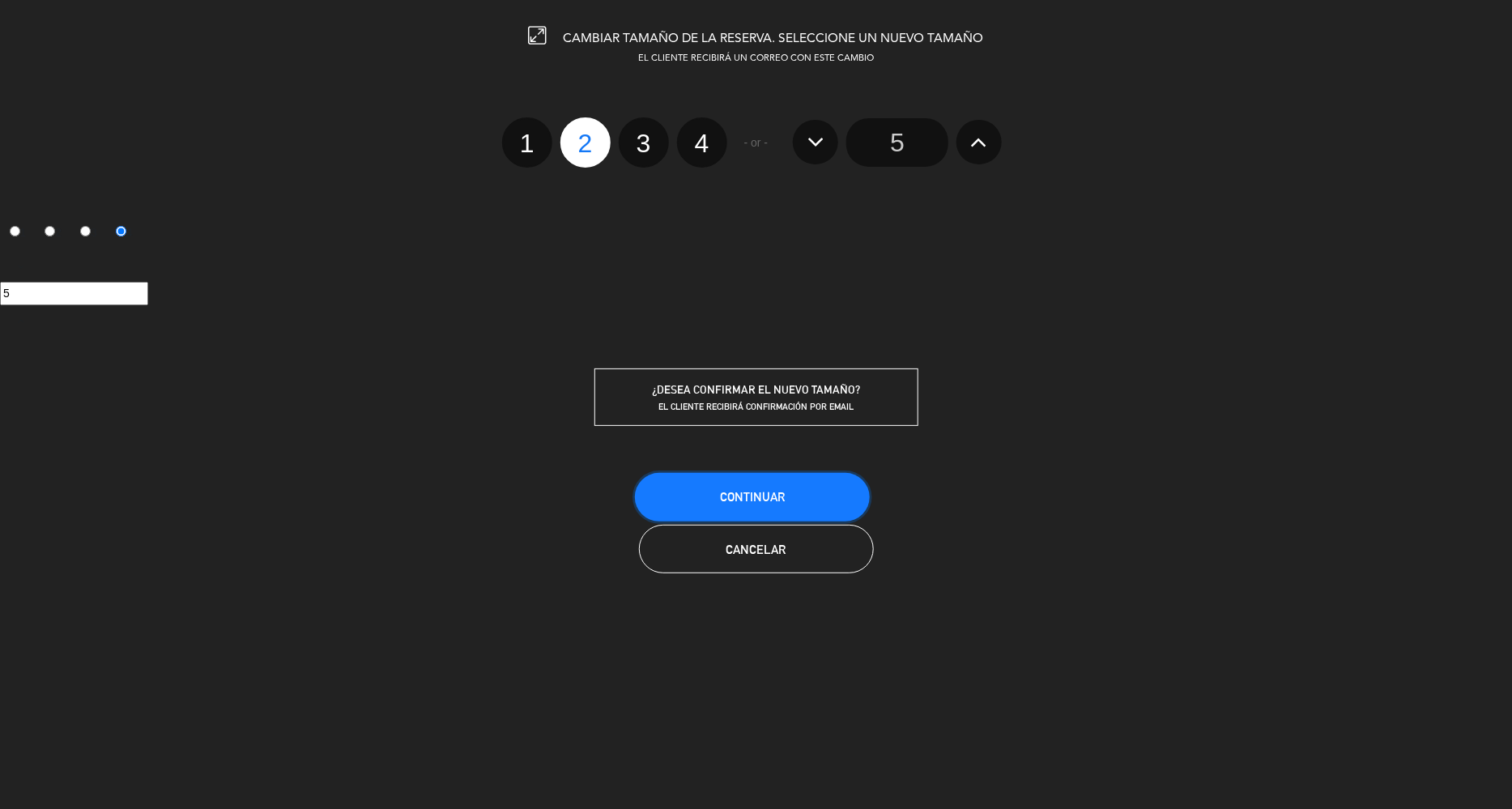
click at [759, 491] on span "Continuar" at bounding box center [753, 497] width 65 height 13
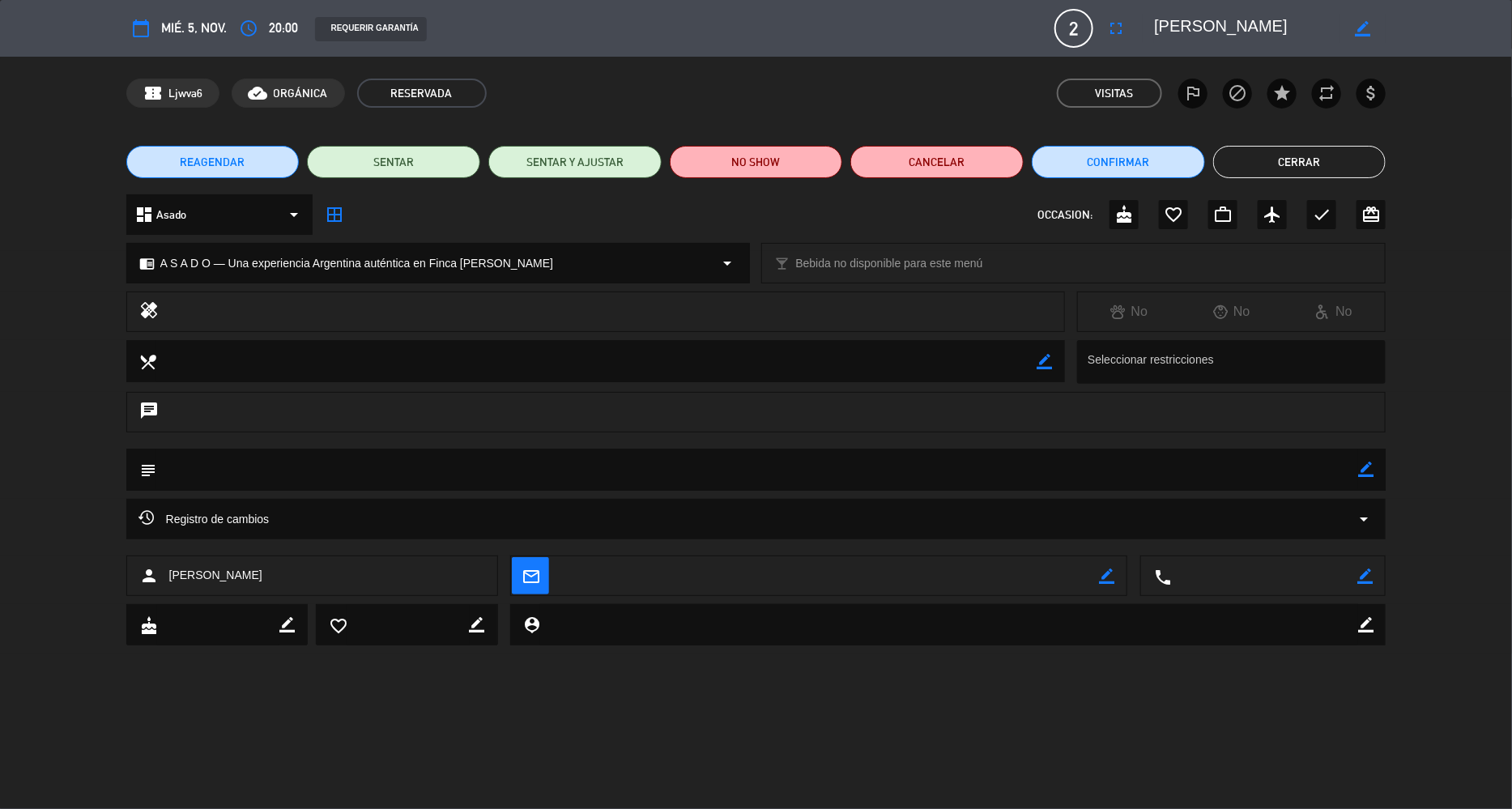
click at [1282, 162] on button "Cerrar" at bounding box center [1299, 162] width 173 height 33
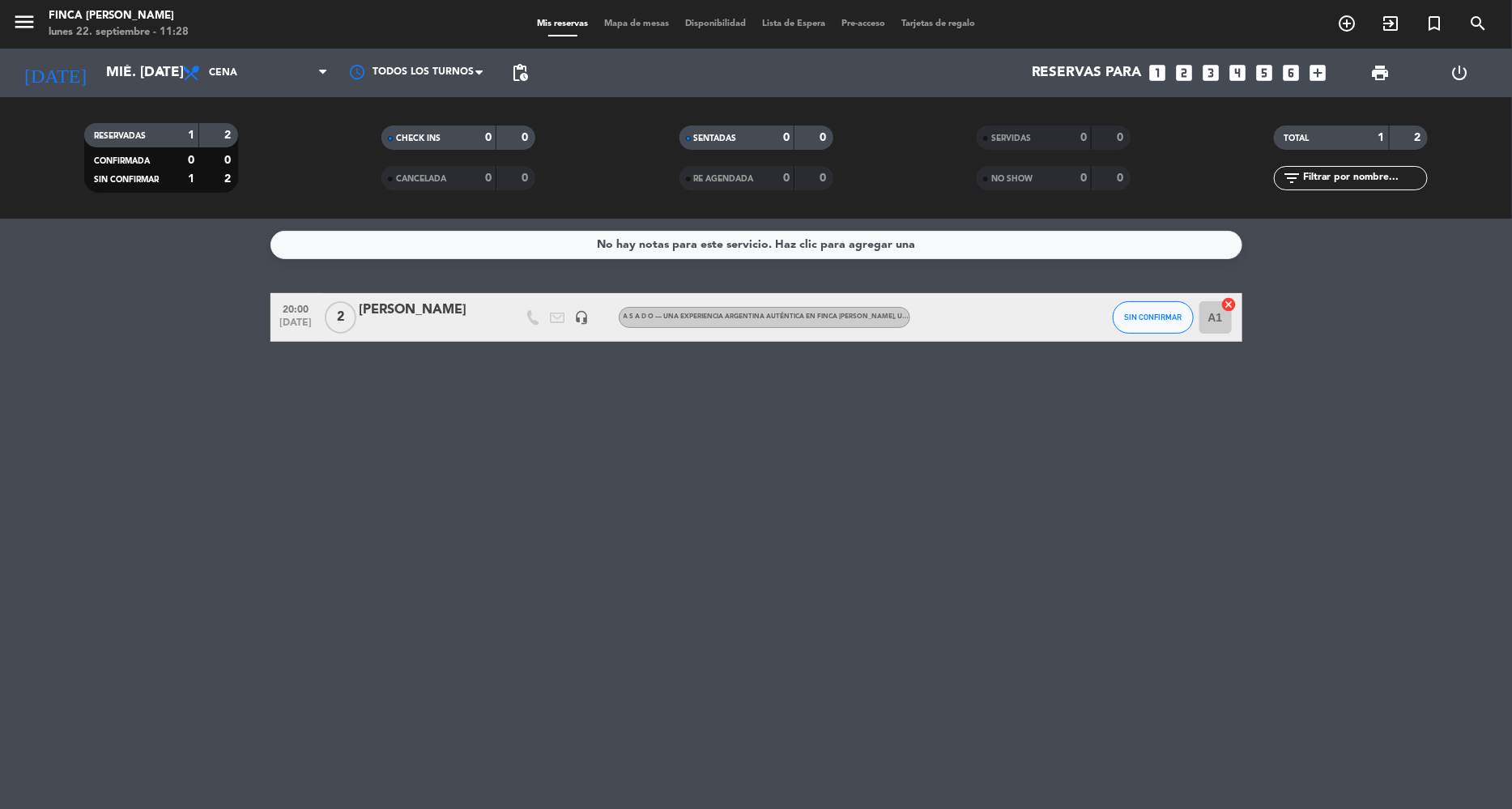
click at [554, 475] on div "No hay notas para este servicio. Haz clic para agregar una 20:00 [DATE] 2 [PERS…" at bounding box center [756, 513] width 1512 height 590
click at [139, 71] on input "mié. [DATE]" at bounding box center [188, 73] width 180 height 33
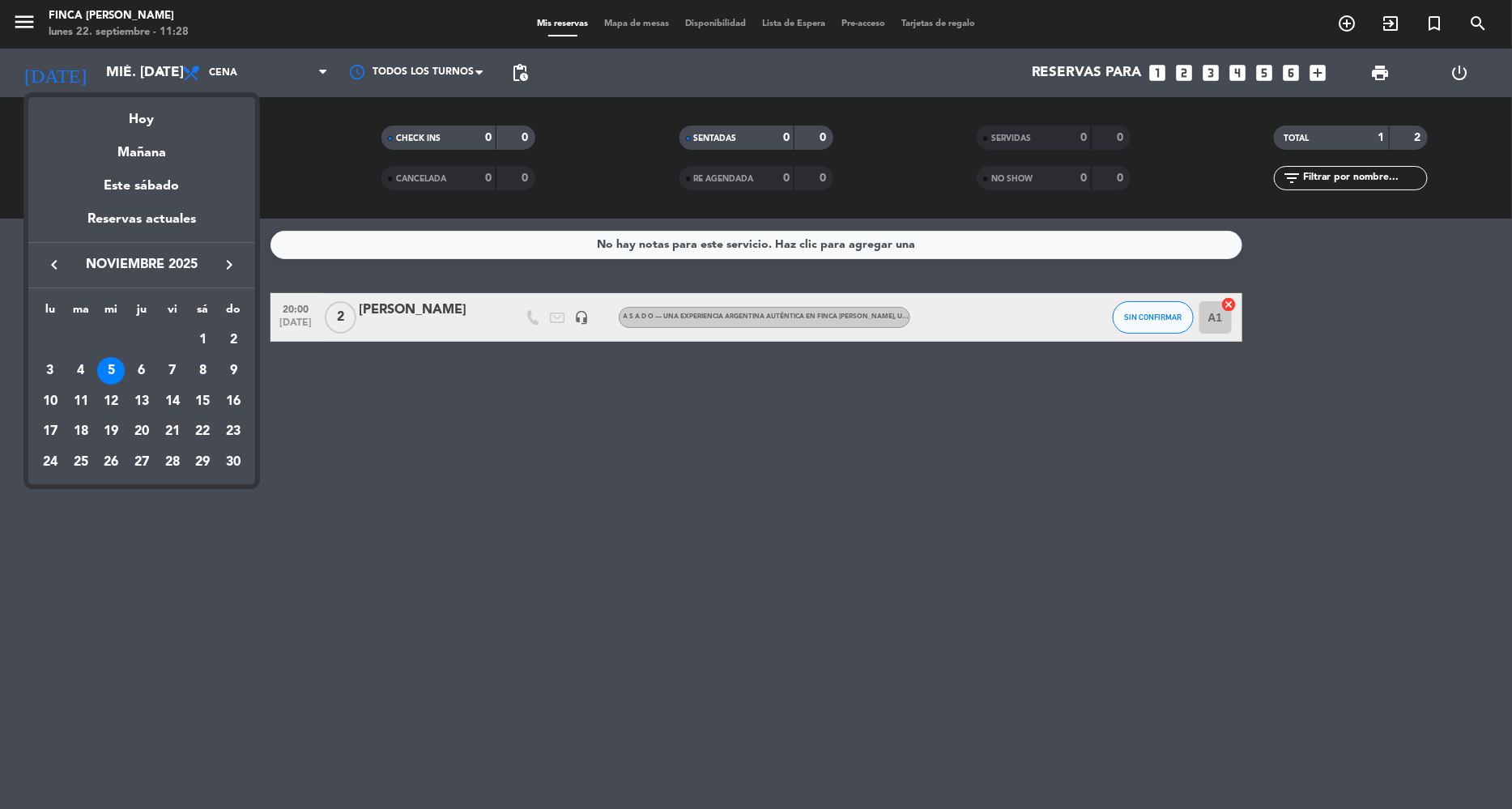
click at [29, 18] on div at bounding box center [756, 404] width 1512 height 809
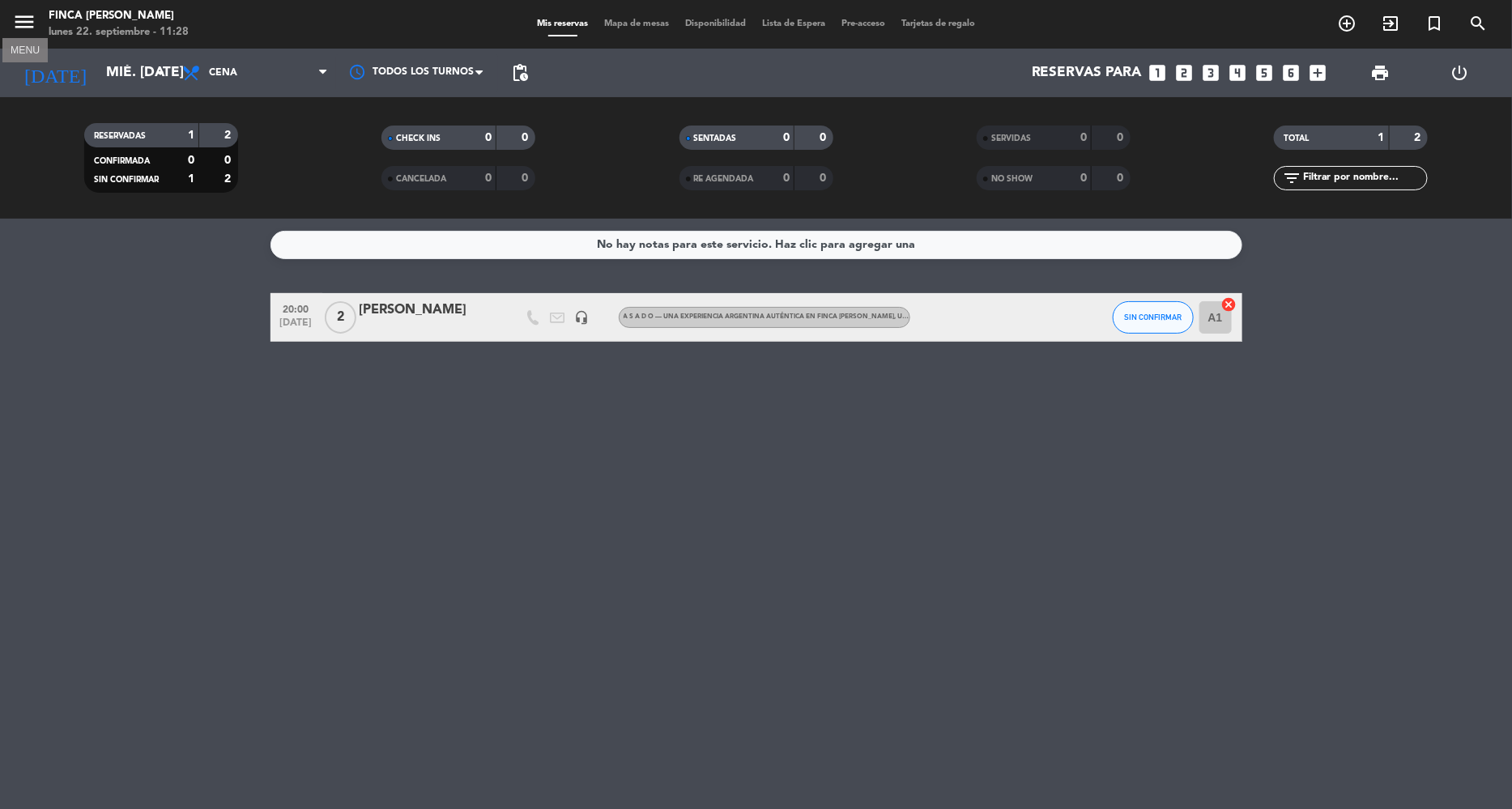
click at [29, 18] on icon "menu" at bounding box center [24, 21] width 24 height 24
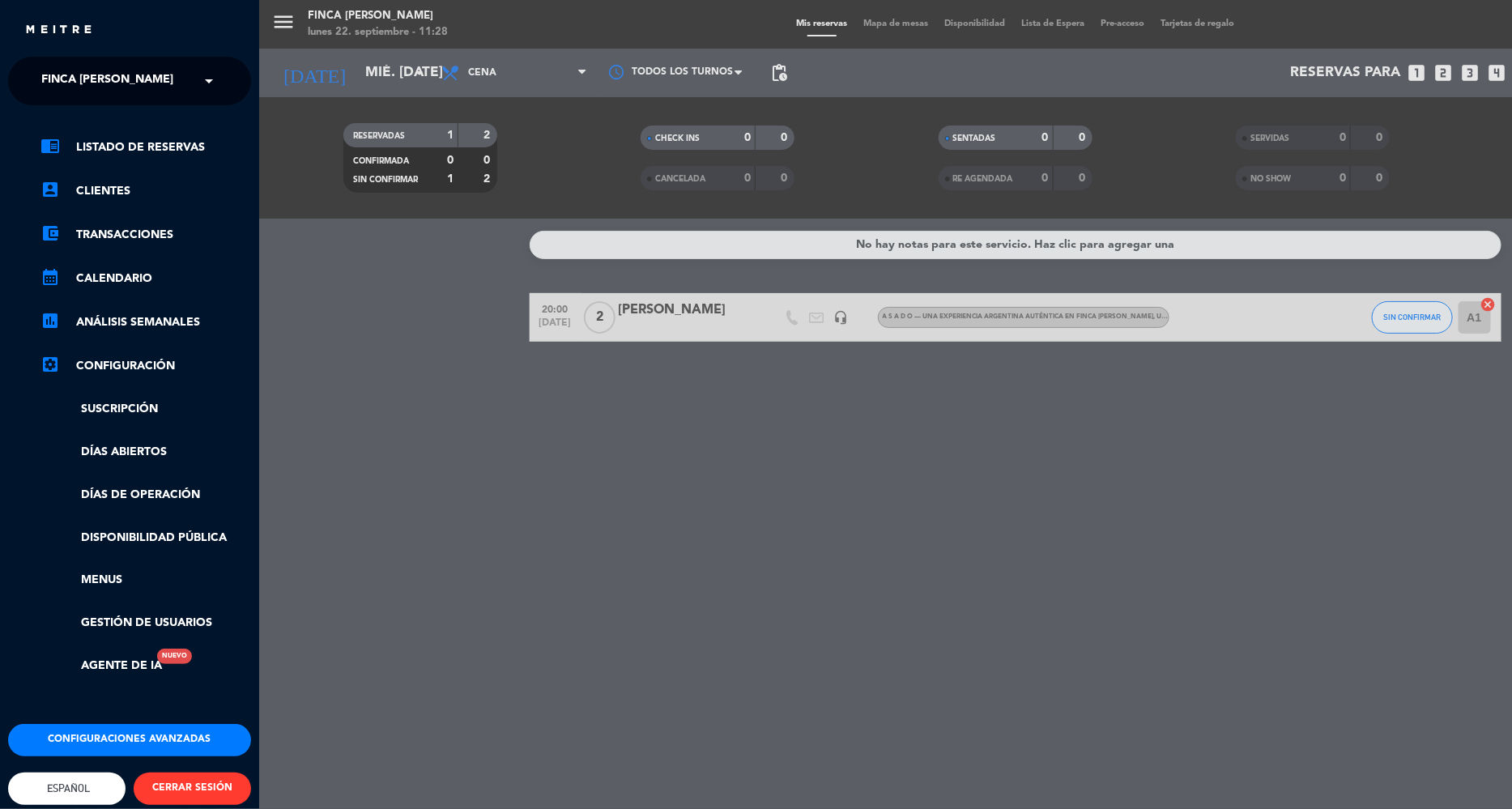
click at [107, 366] on link "settings_applications Configuración" at bounding box center [146, 366] width 211 height 19
click at [125, 280] on link "calendar_month Calendario" at bounding box center [146, 279] width 211 height 19
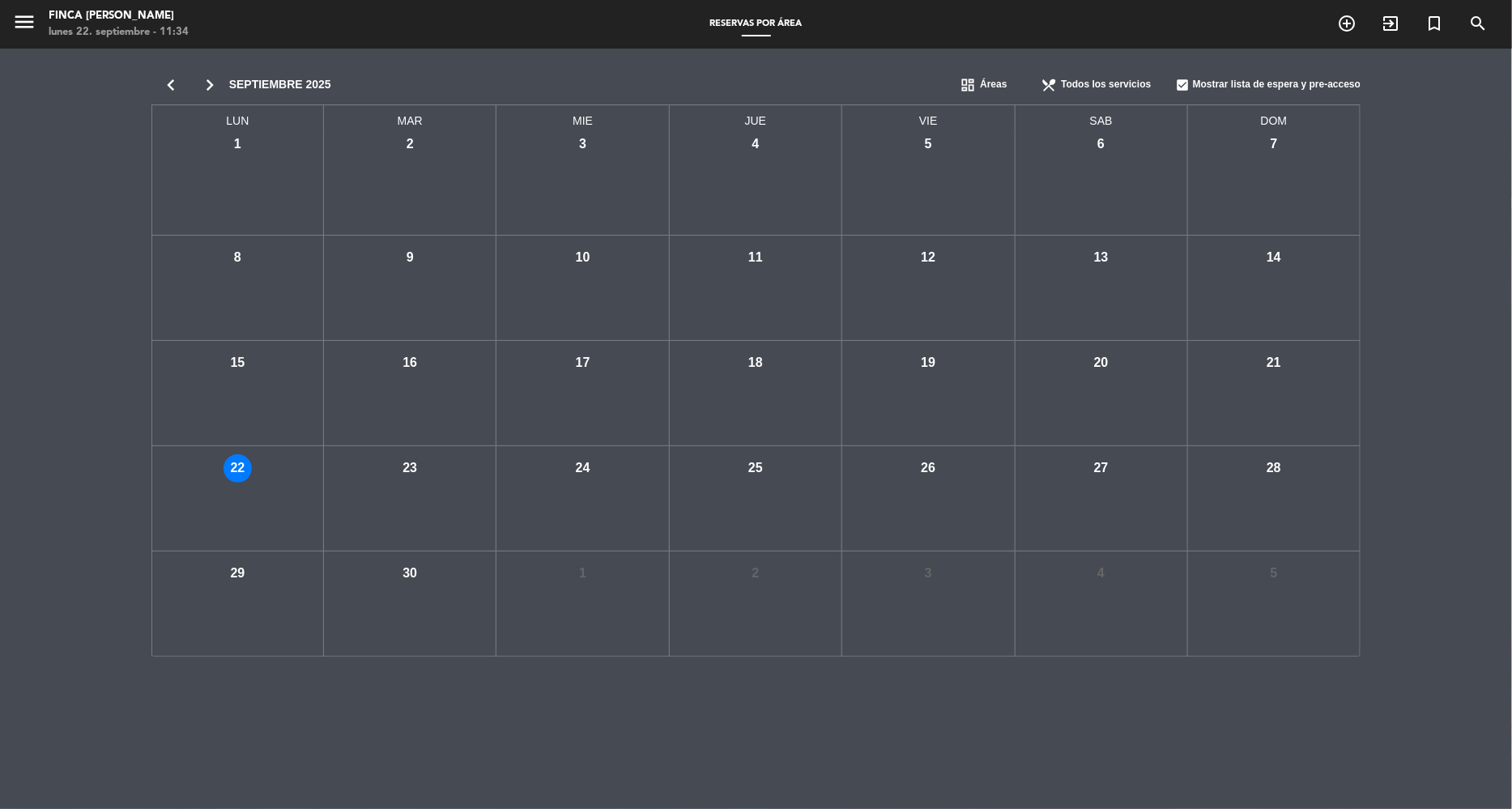
click at [217, 80] on icon "chevron_right" at bounding box center [210, 85] width 39 height 23
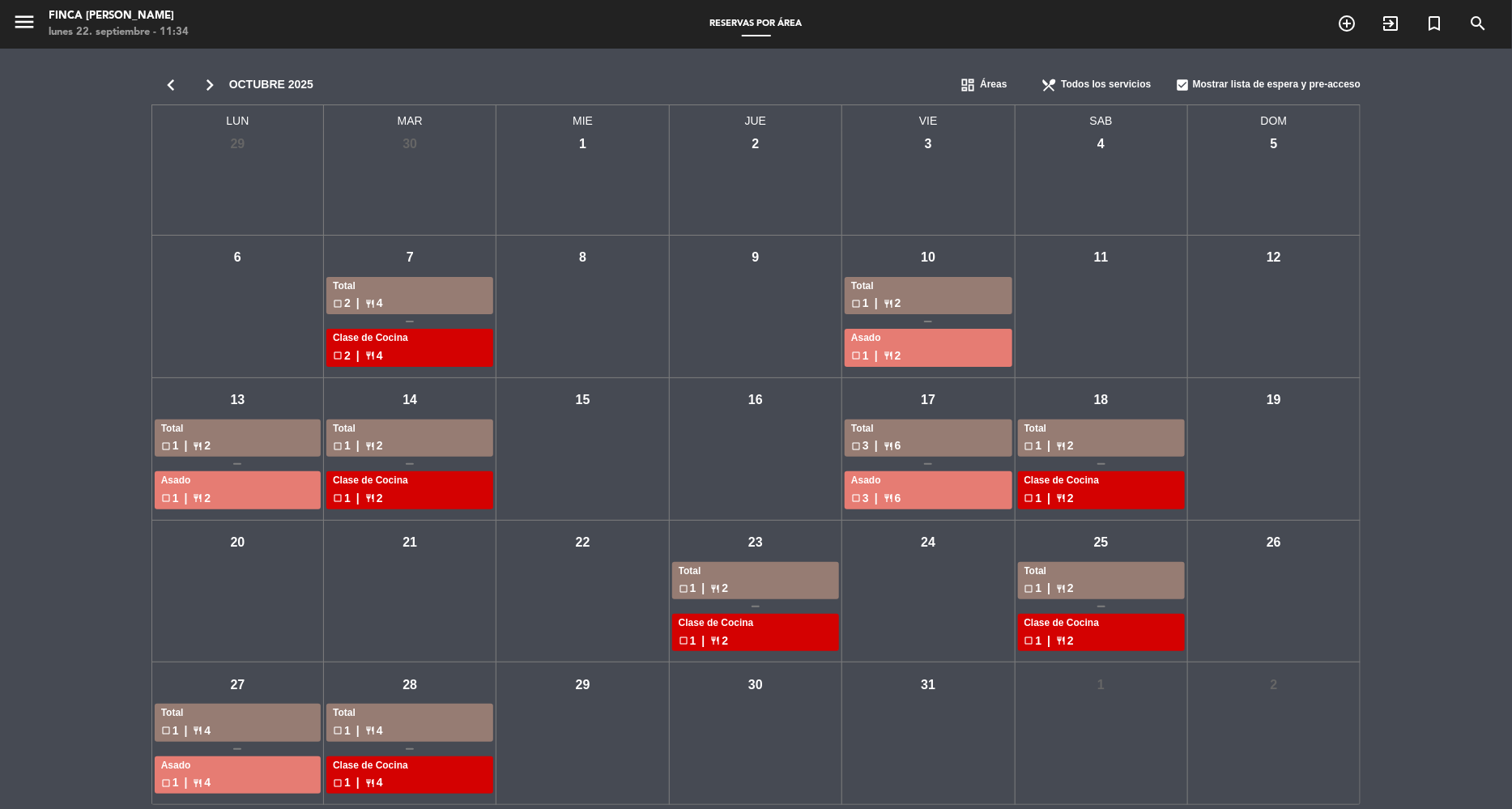
click at [216, 80] on icon "chevron_right" at bounding box center [210, 85] width 39 height 23
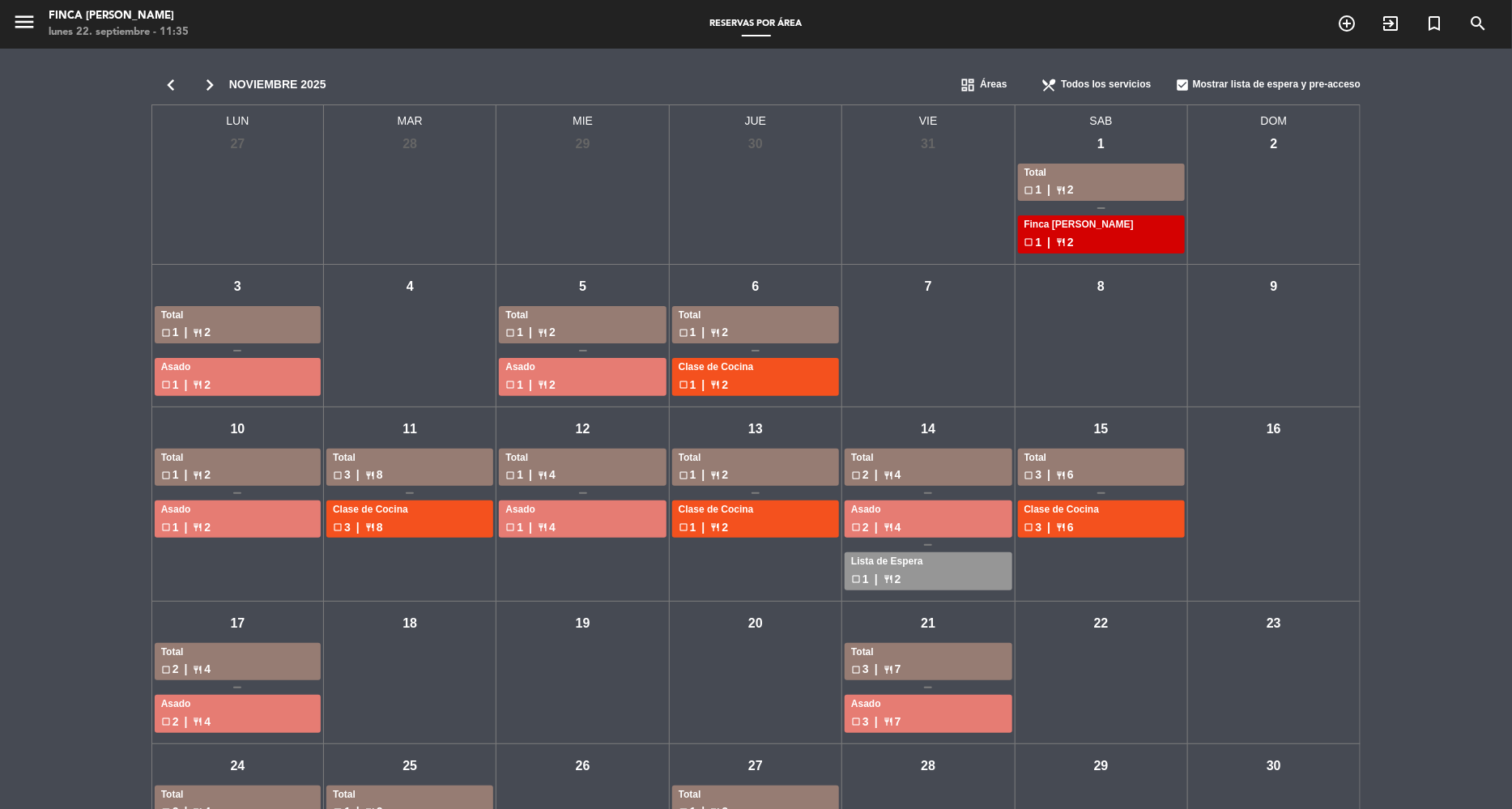
click at [216, 80] on icon "chevron_right" at bounding box center [210, 85] width 39 height 23
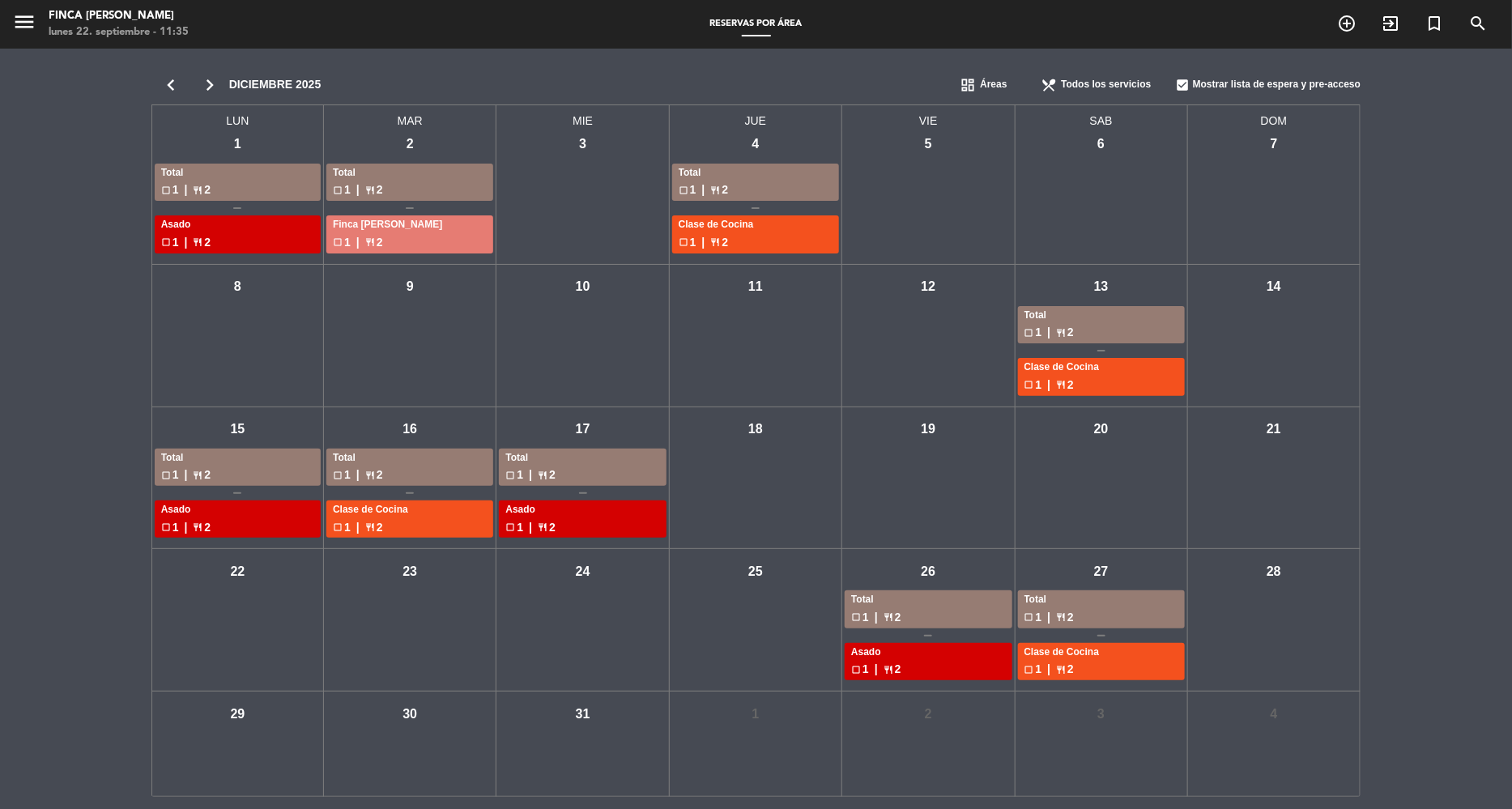
click at [216, 80] on icon "chevron_right" at bounding box center [210, 85] width 39 height 23
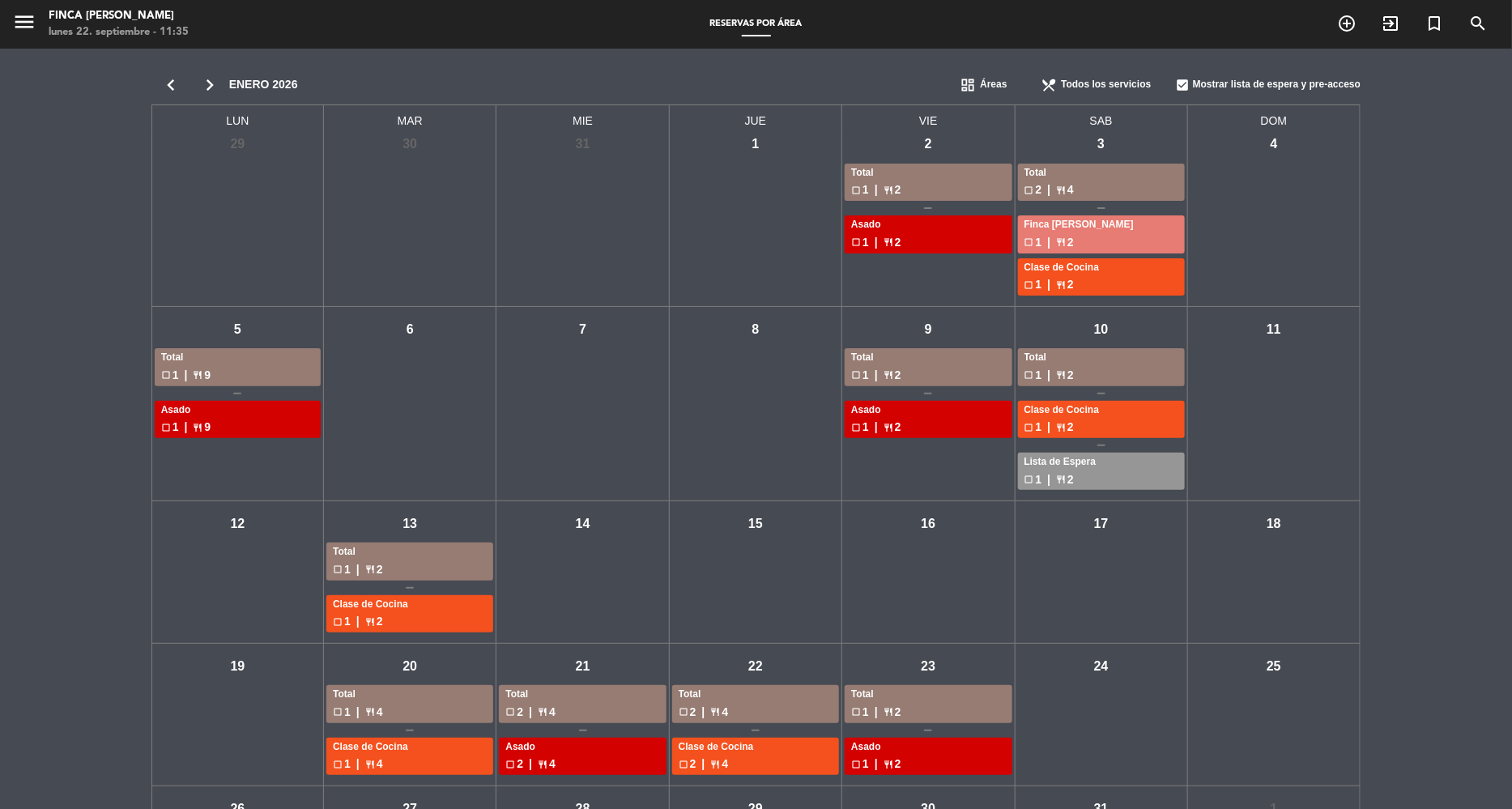
click at [216, 80] on icon "chevron_right" at bounding box center [210, 85] width 39 height 23
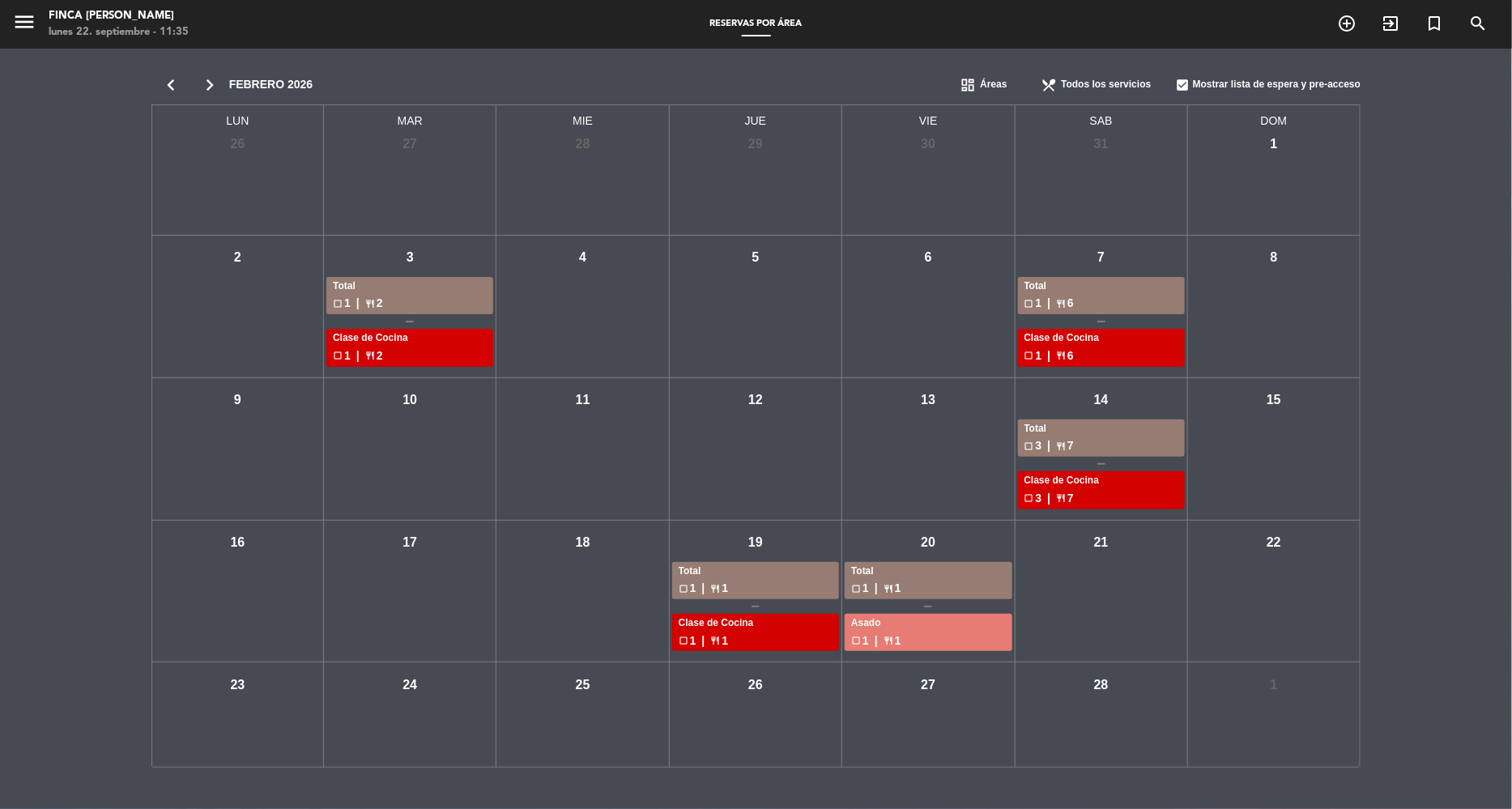
click at [216, 80] on icon "chevron_right" at bounding box center [210, 85] width 39 height 23
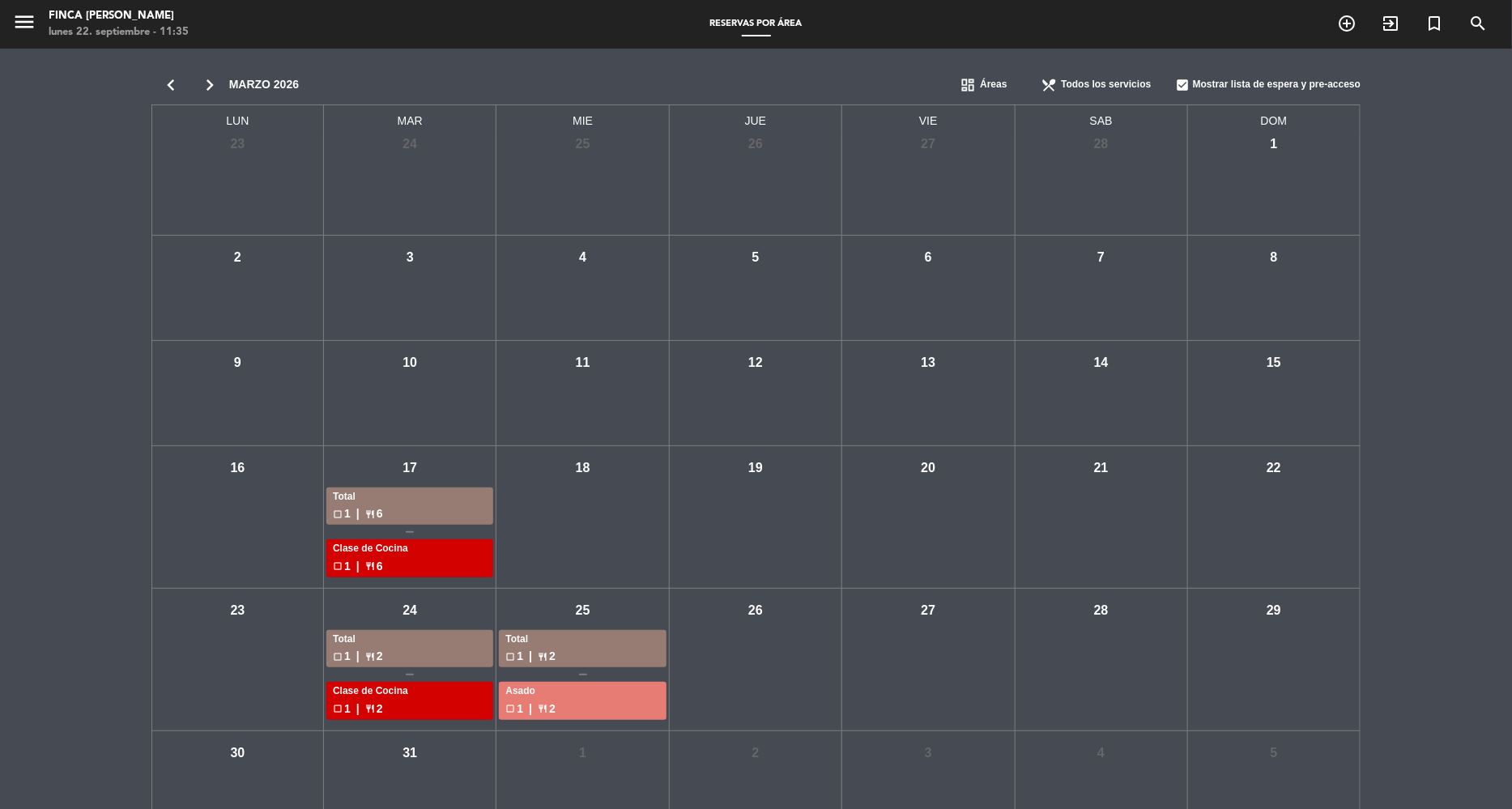
click at [216, 80] on icon "chevron_right" at bounding box center [210, 85] width 39 height 23
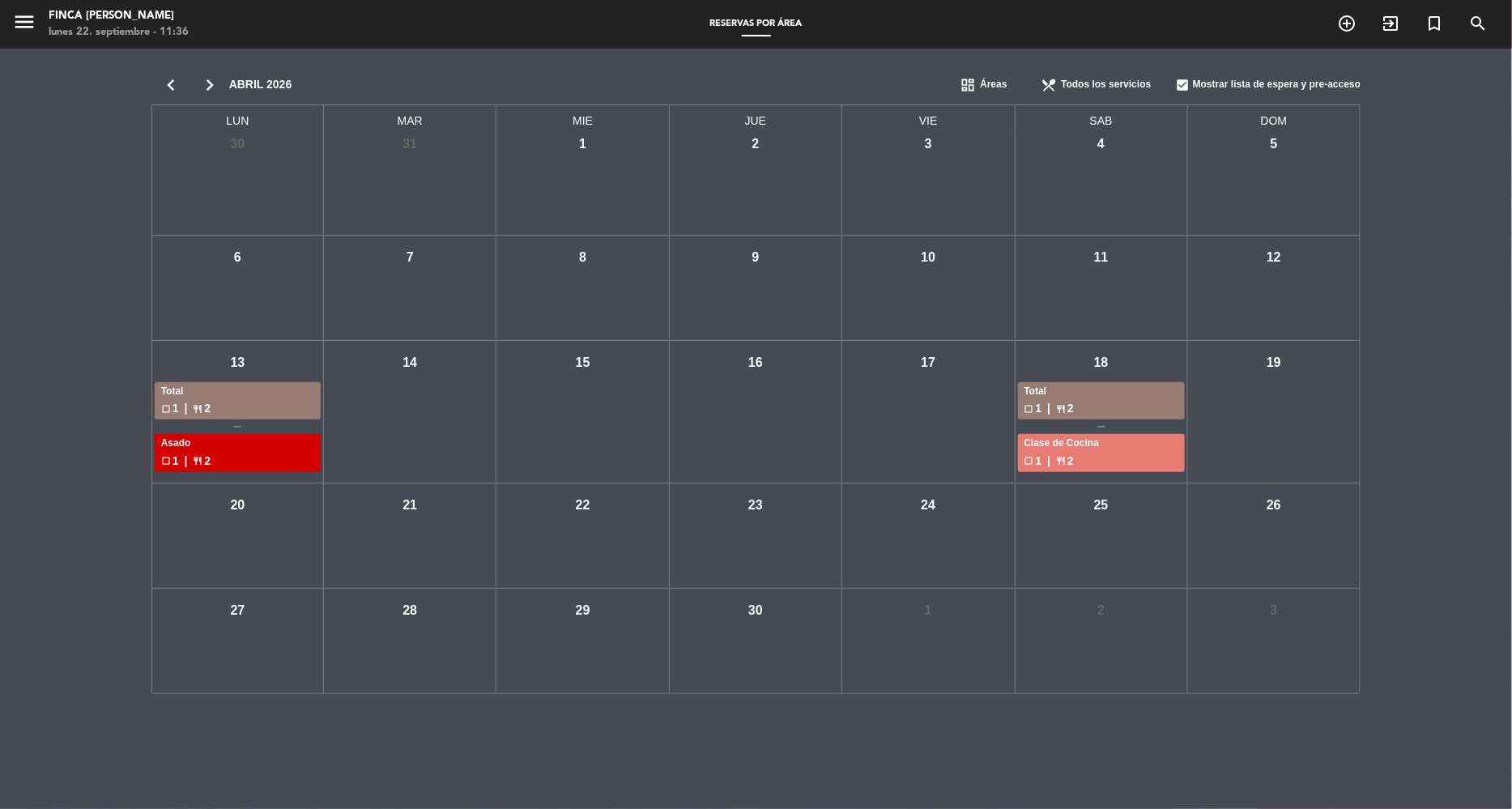
click at [170, 85] on icon "chevron_left" at bounding box center [170, 85] width 39 height 23
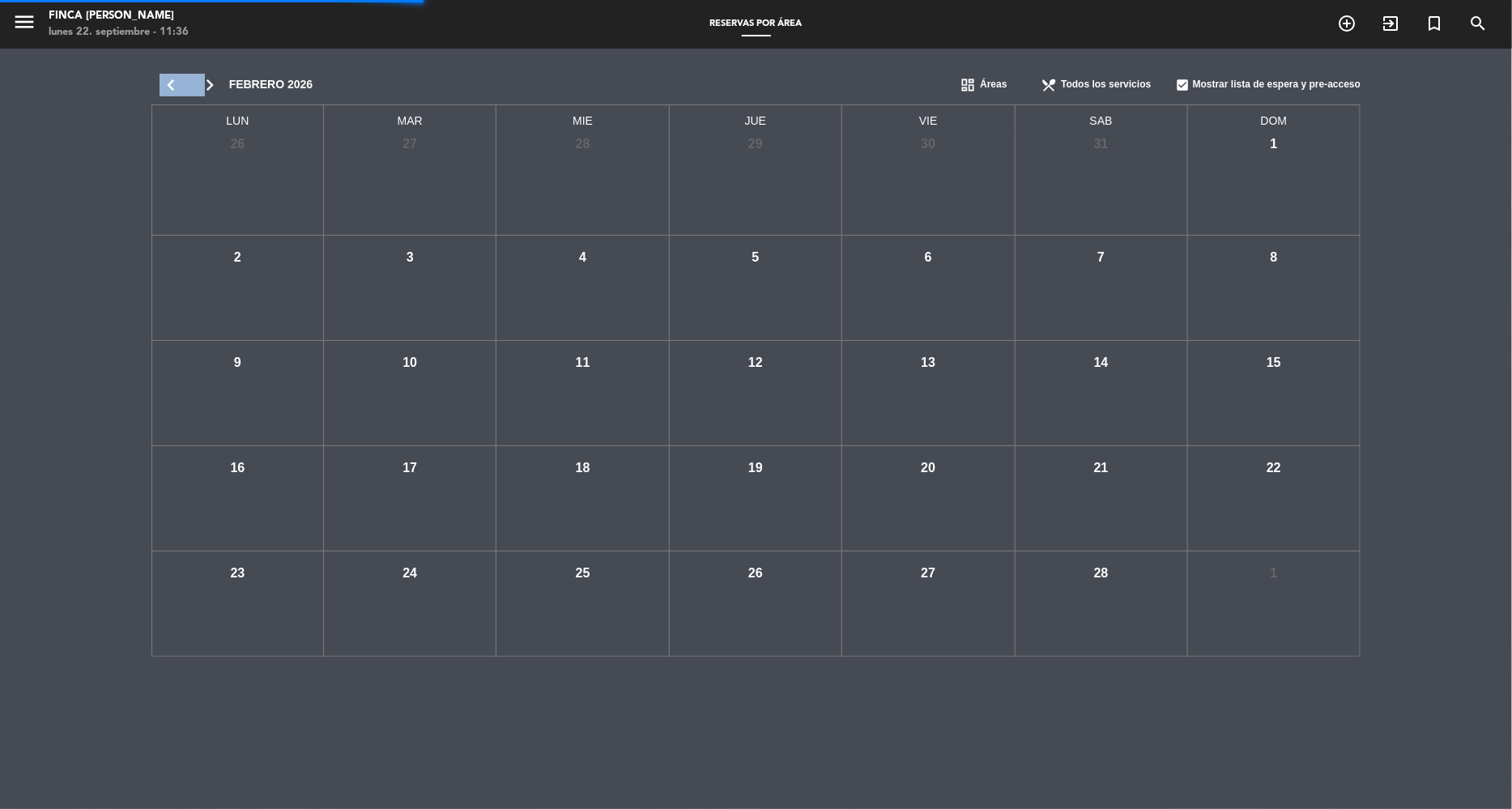
click at [170, 85] on icon "chevron_left" at bounding box center [170, 85] width 39 height 23
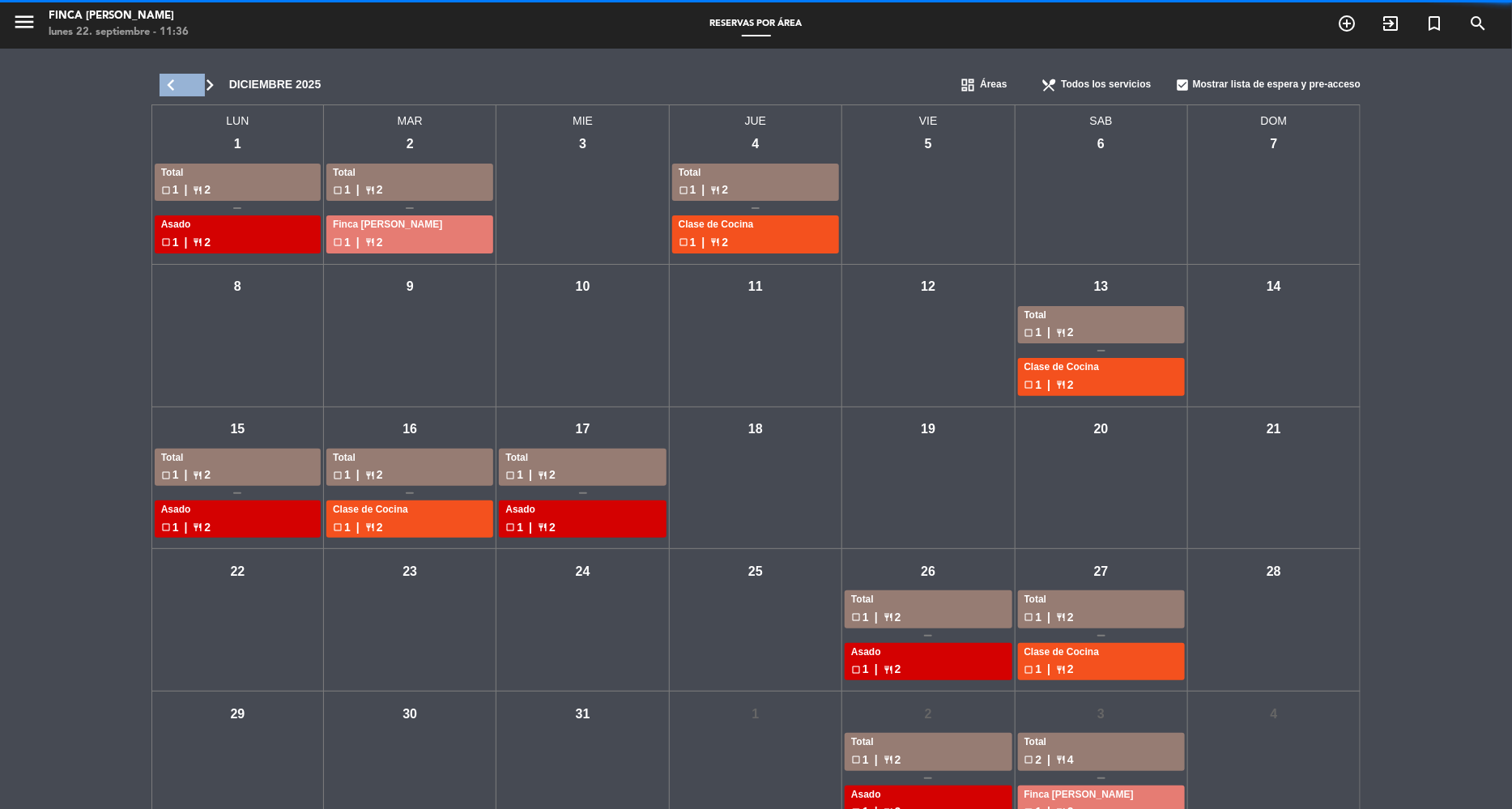
click at [170, 85] on icon "chevron_left" at bounding box center [170, 85] width 39 height 23
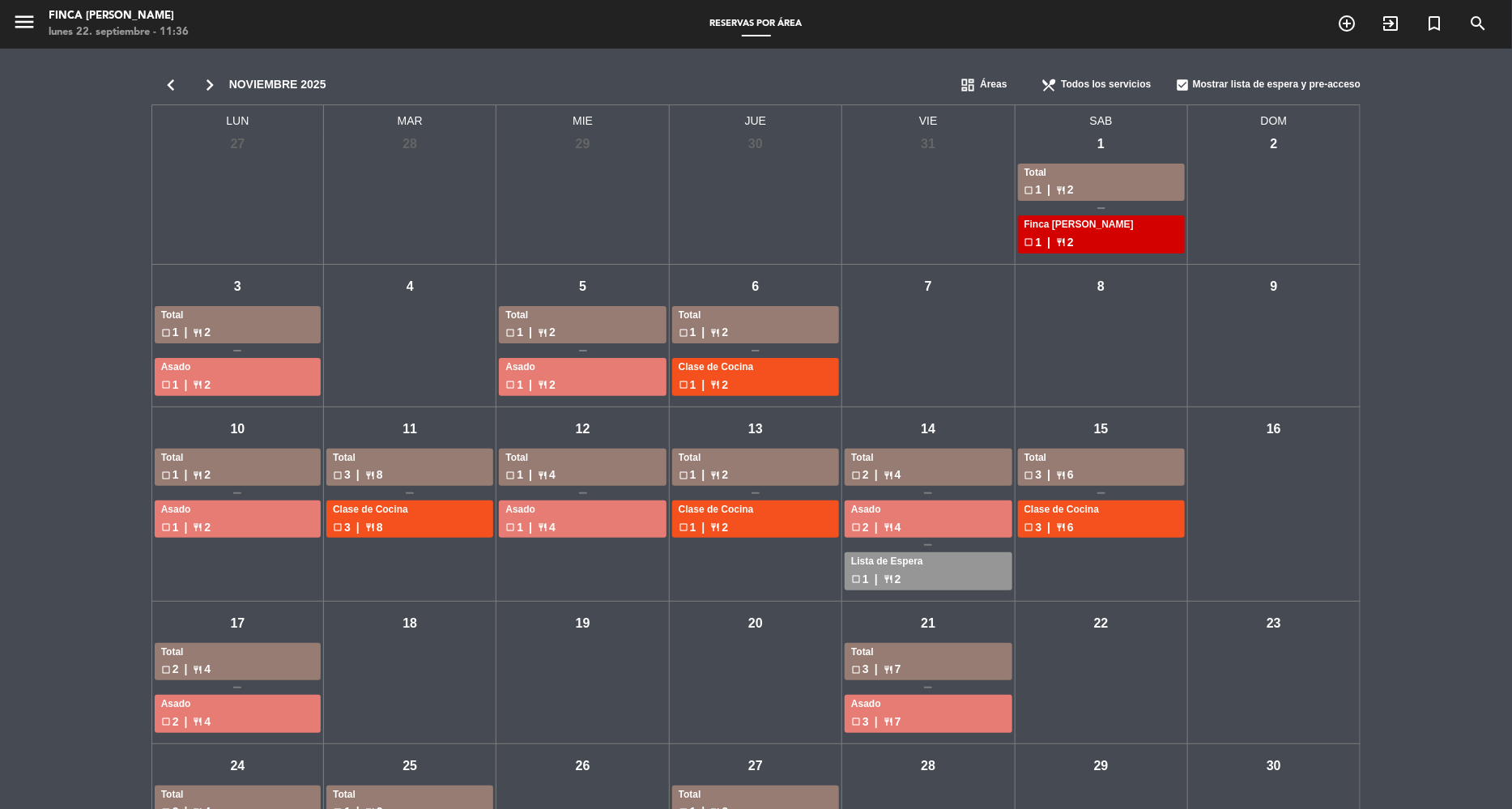
click at [170, 85] on icon "chevron_left" at bounding box center [170, 85] width 39 height 23
